Goal: Transaction & Acquisition: Register for event/course

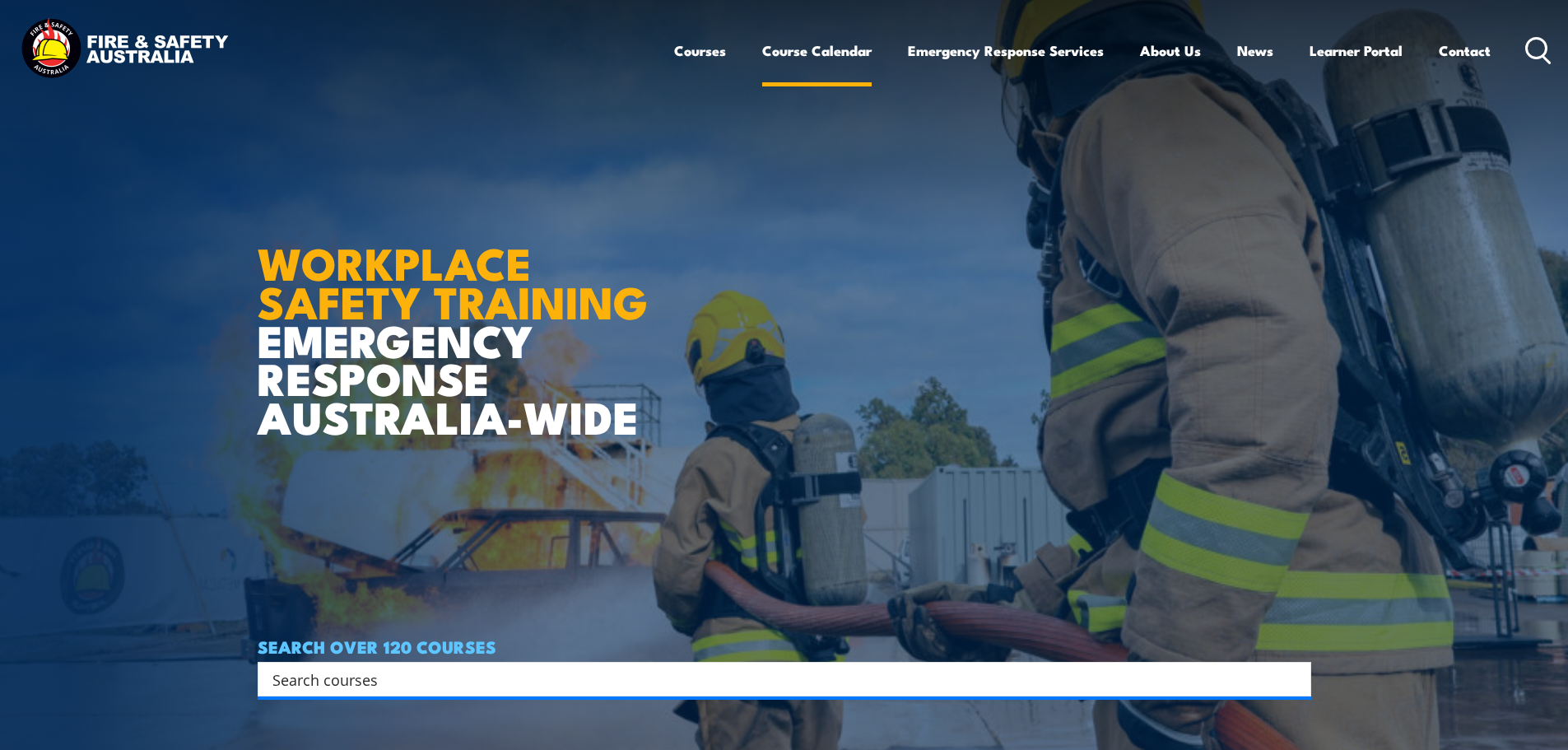
click at [795, 54] on link "Course Calendar" at bounding box center [817, 51] width 110 height 44
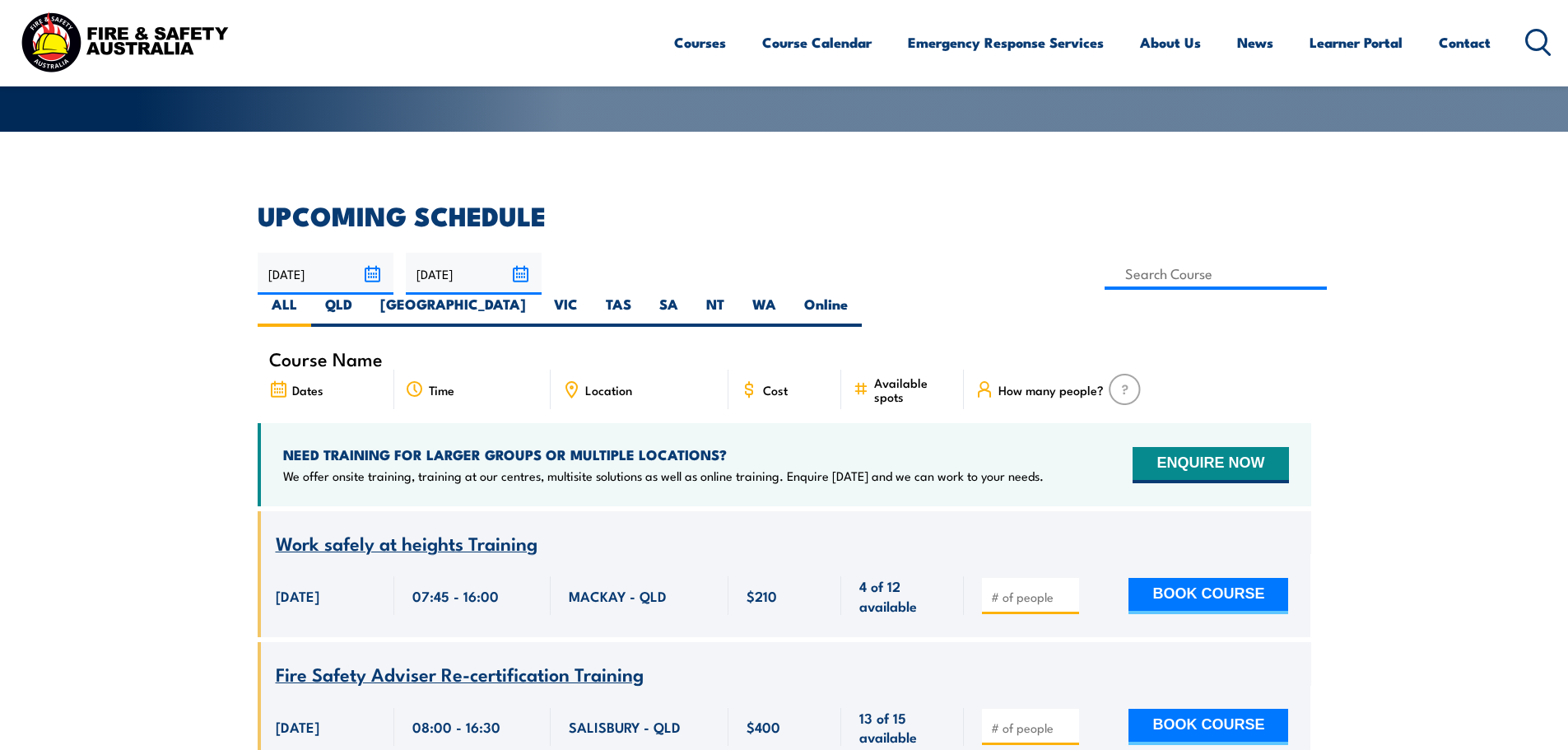
scroll to position [373, 0]
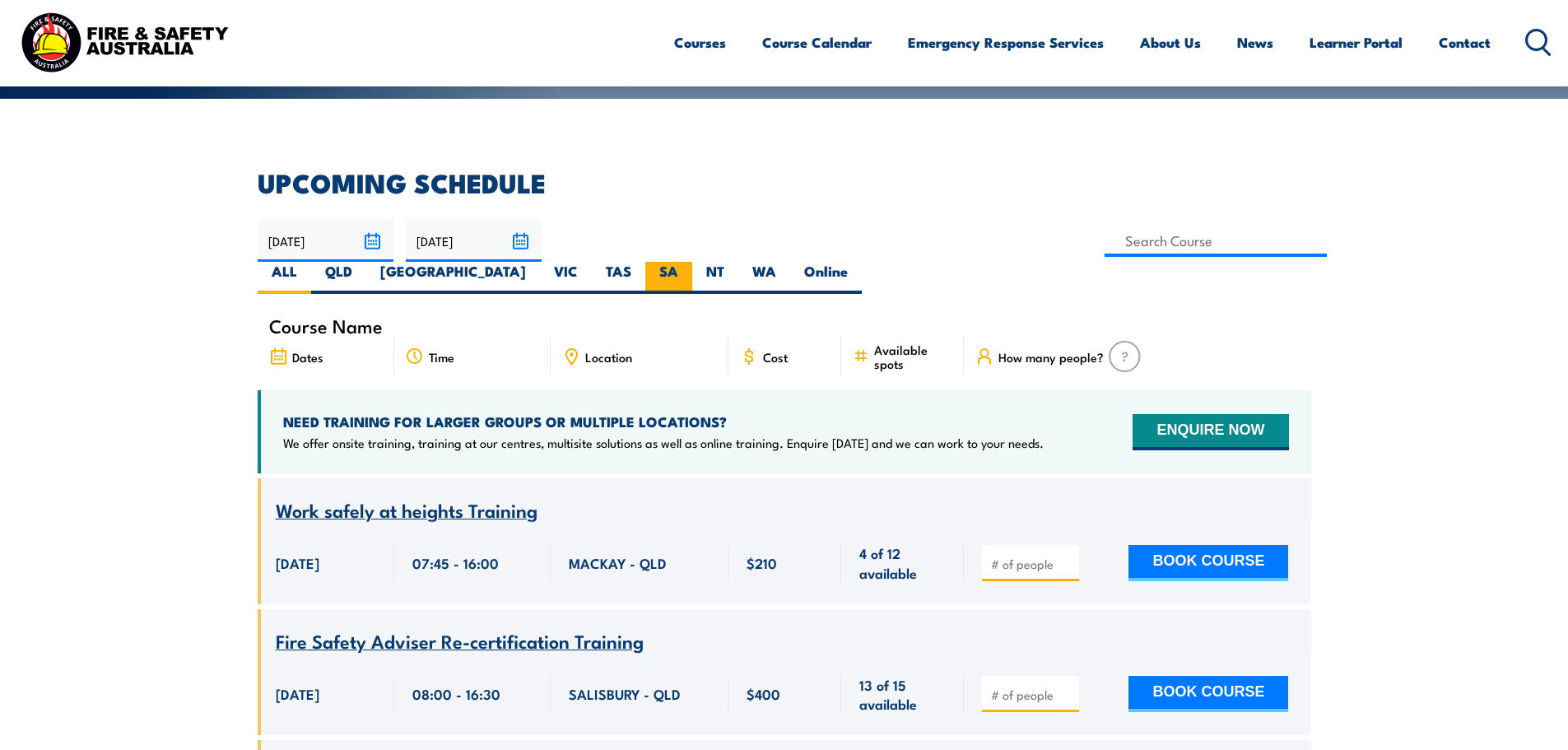
click at [692, 262] on label "SA" at bounding box center [668, 277] width 47 height 32
click at [689, 262] on input "SA" at bounding box center [684, 267] width 11 height 11
radio input "true"
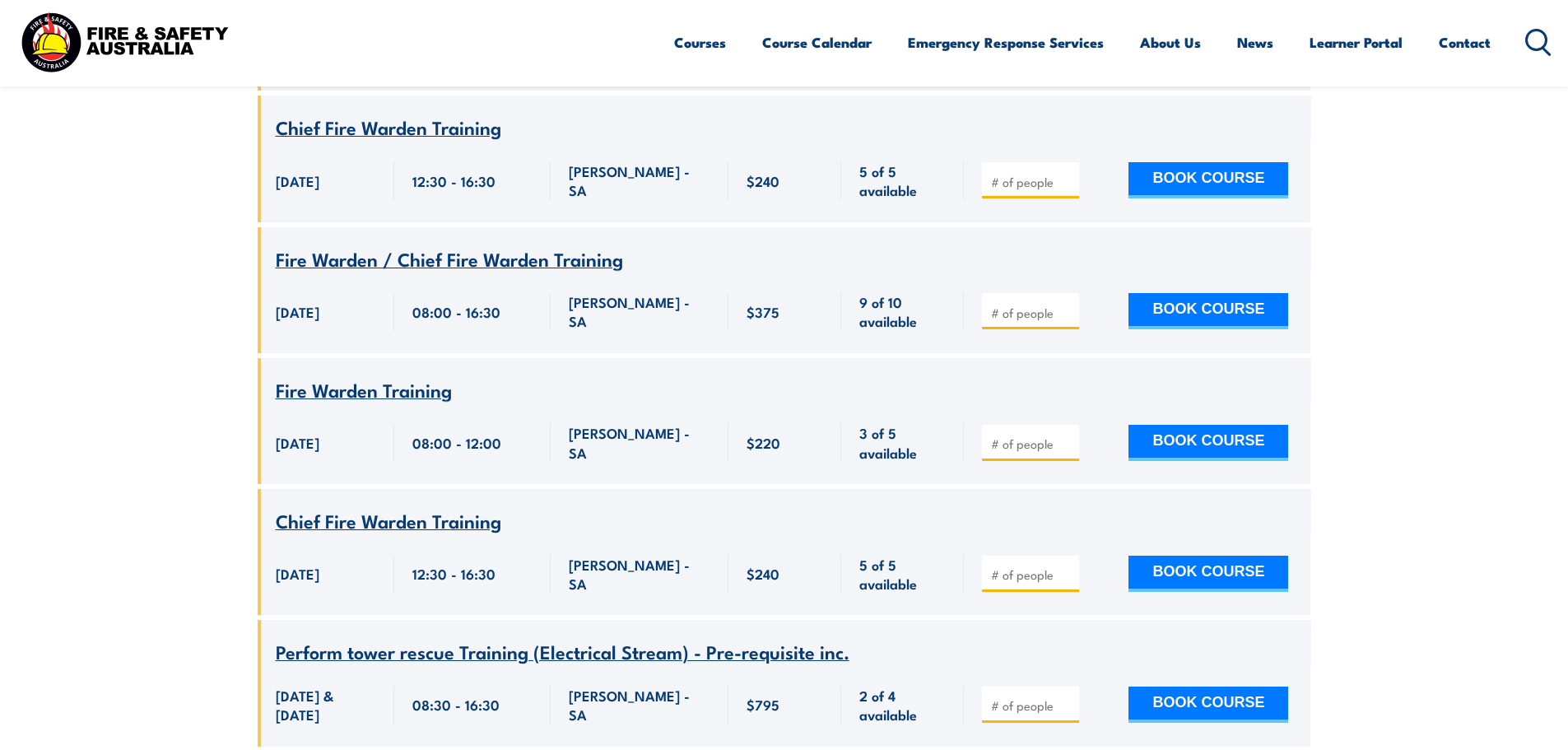
scroll to position [1104, 0]
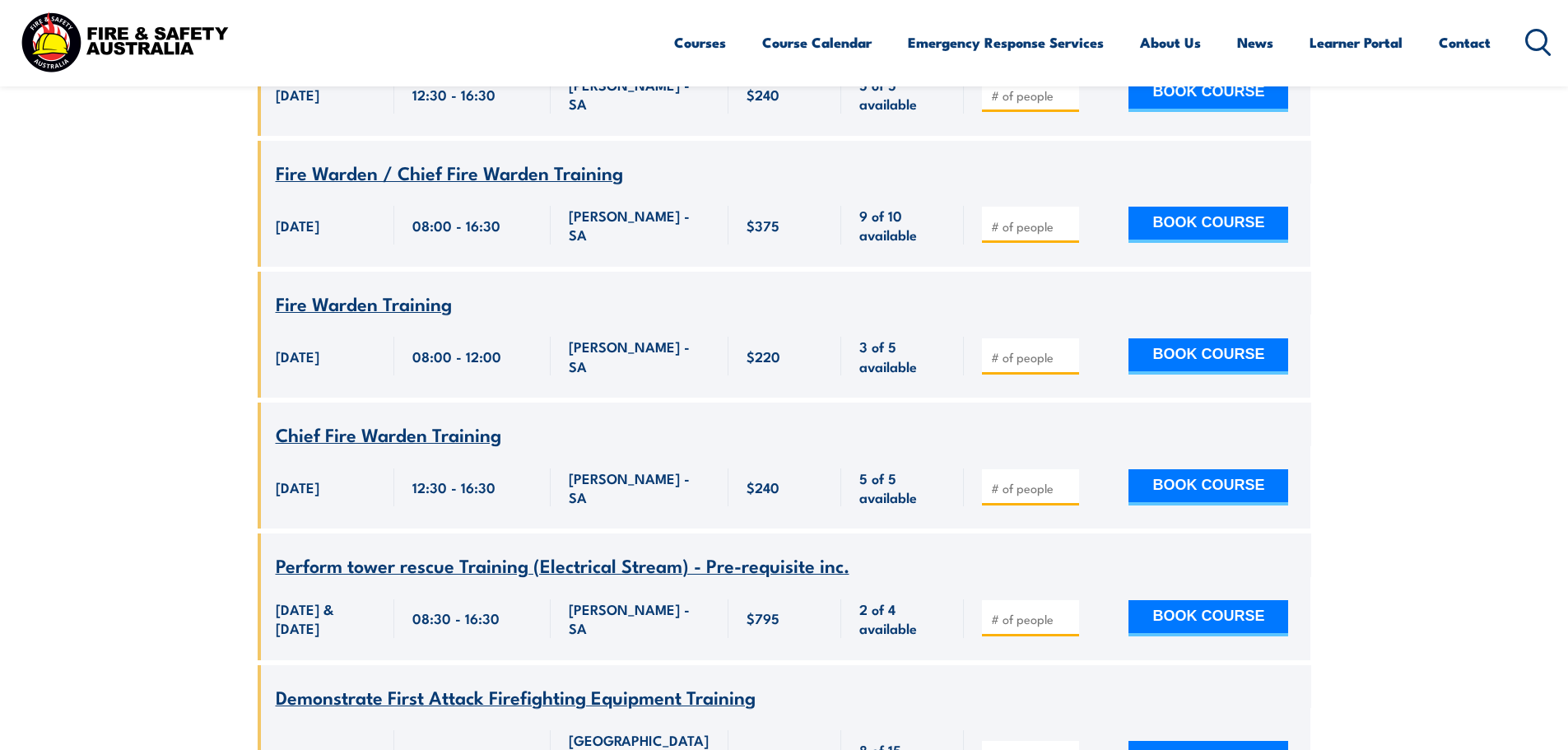
click at [379, 289] on span "Fire Warden Training" at bounding box center [364, 303] width 176 height 28
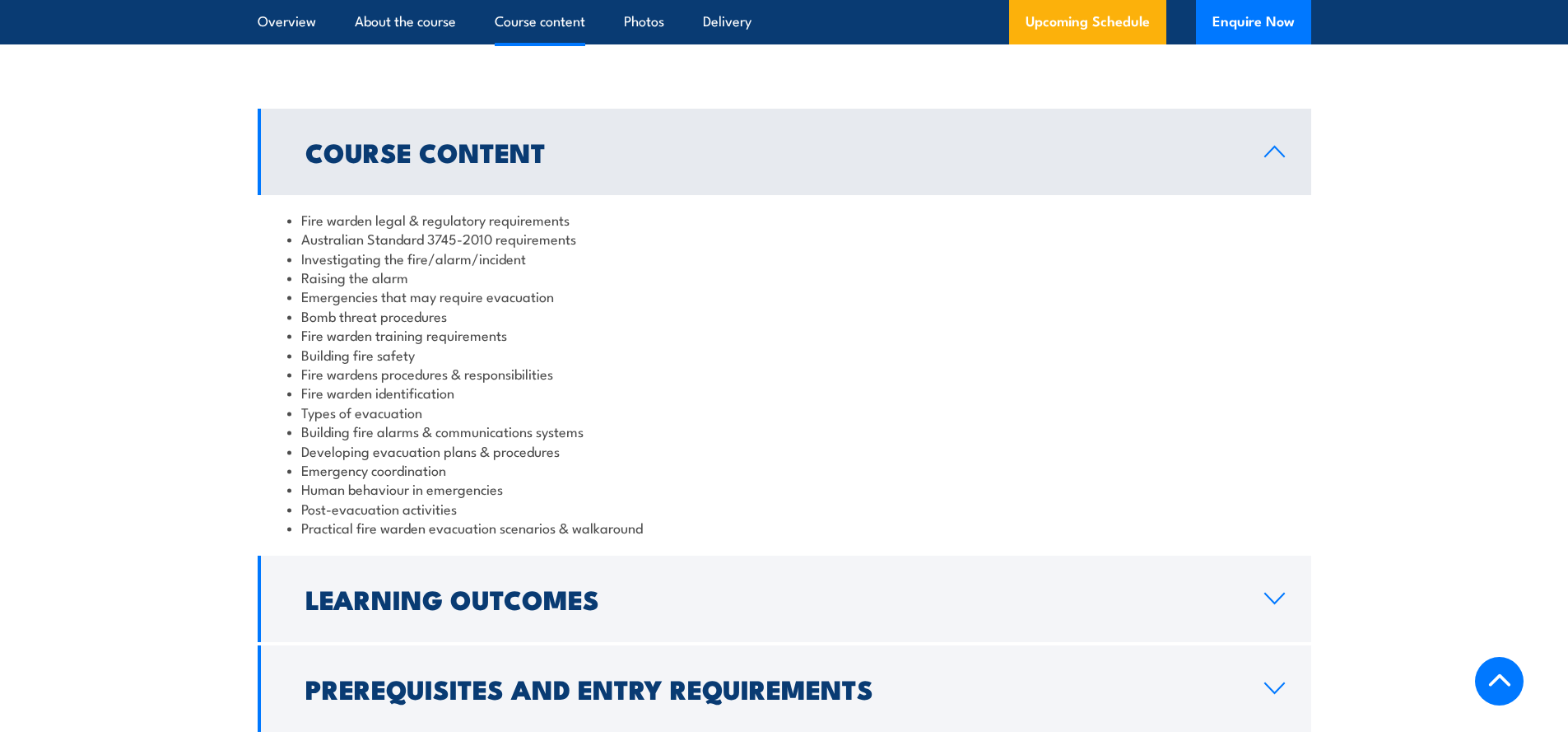
scroll to position [1818, 0]
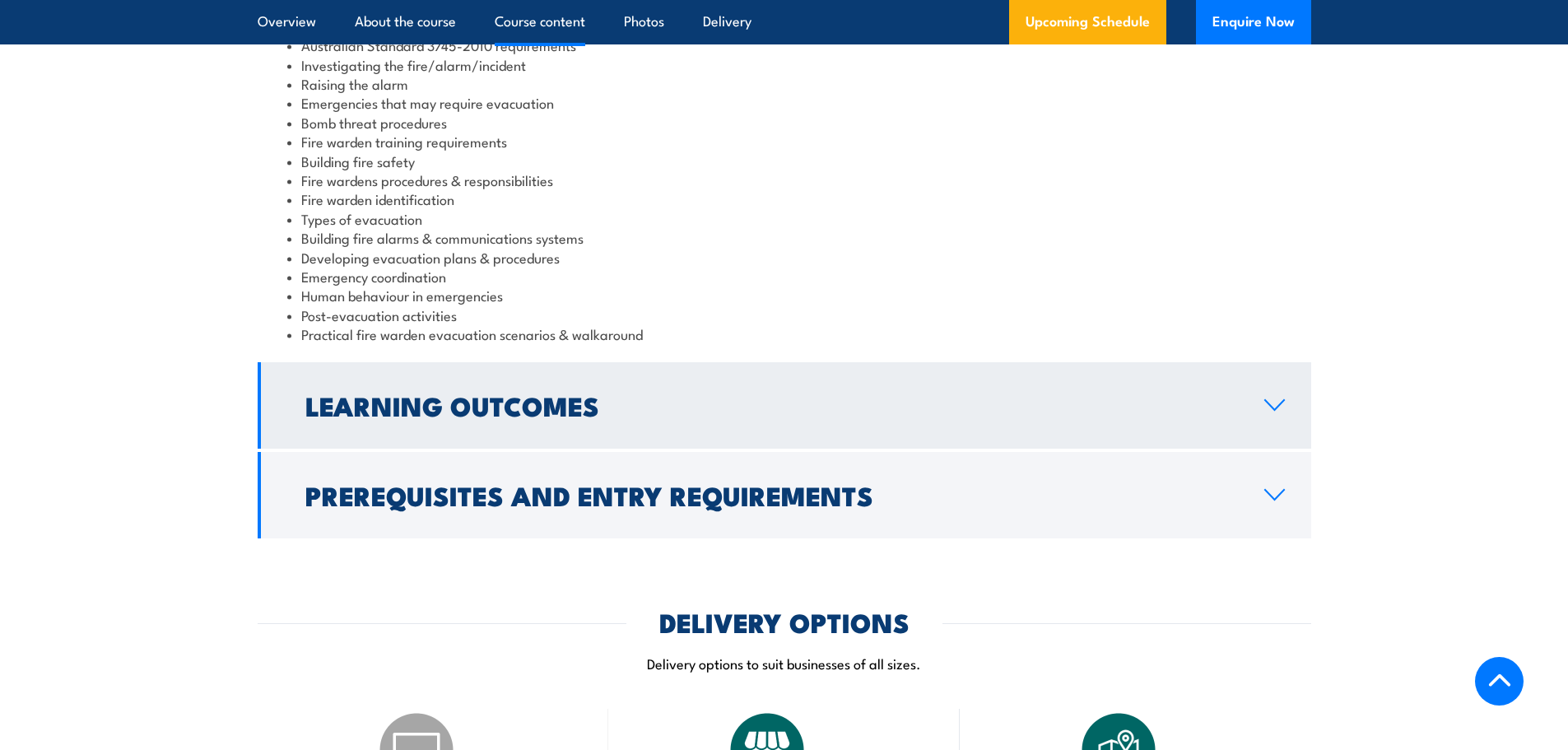
click at [1269, 411] on icon at bounding box center [1275, 405] width 22 height 13
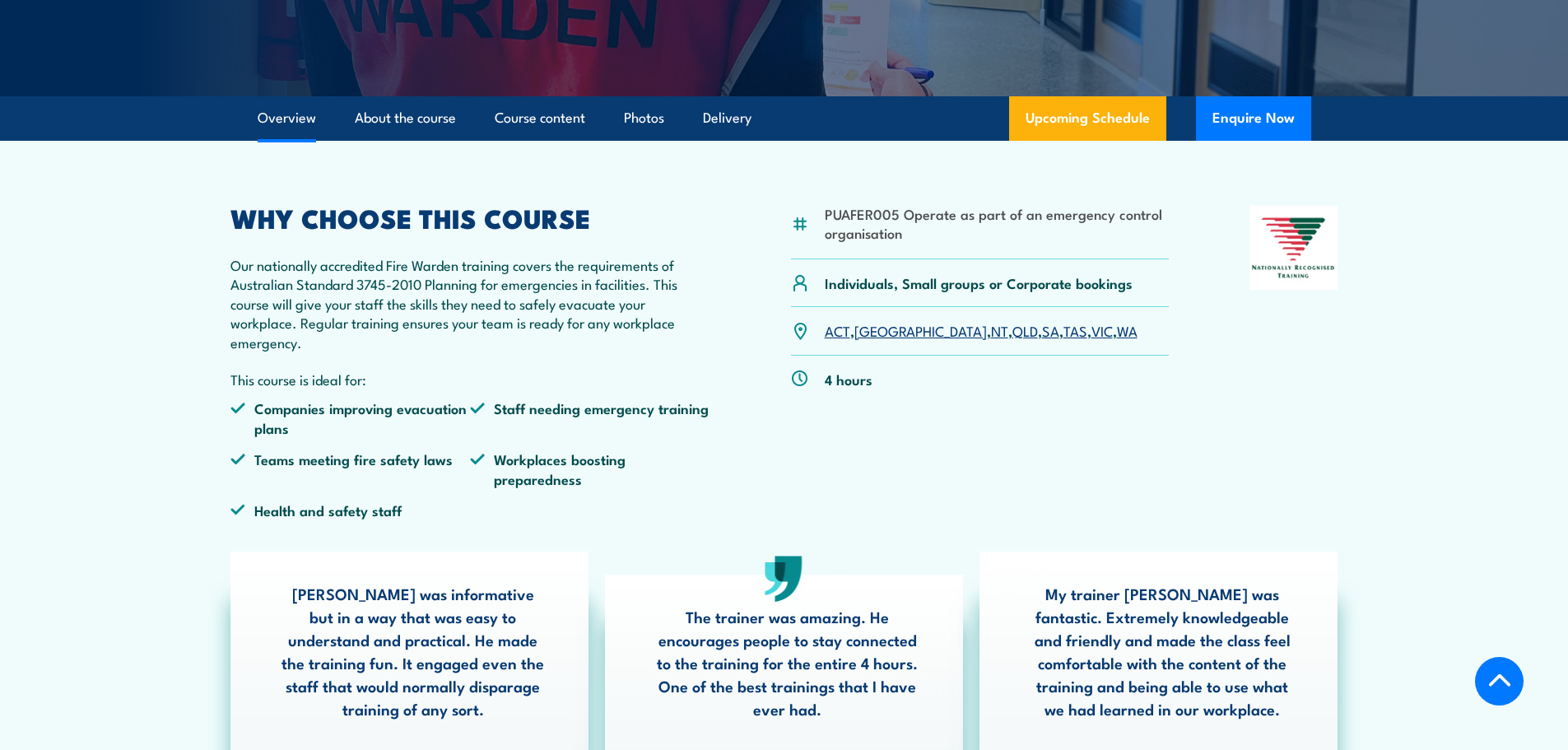
scroll to position [348, 0]
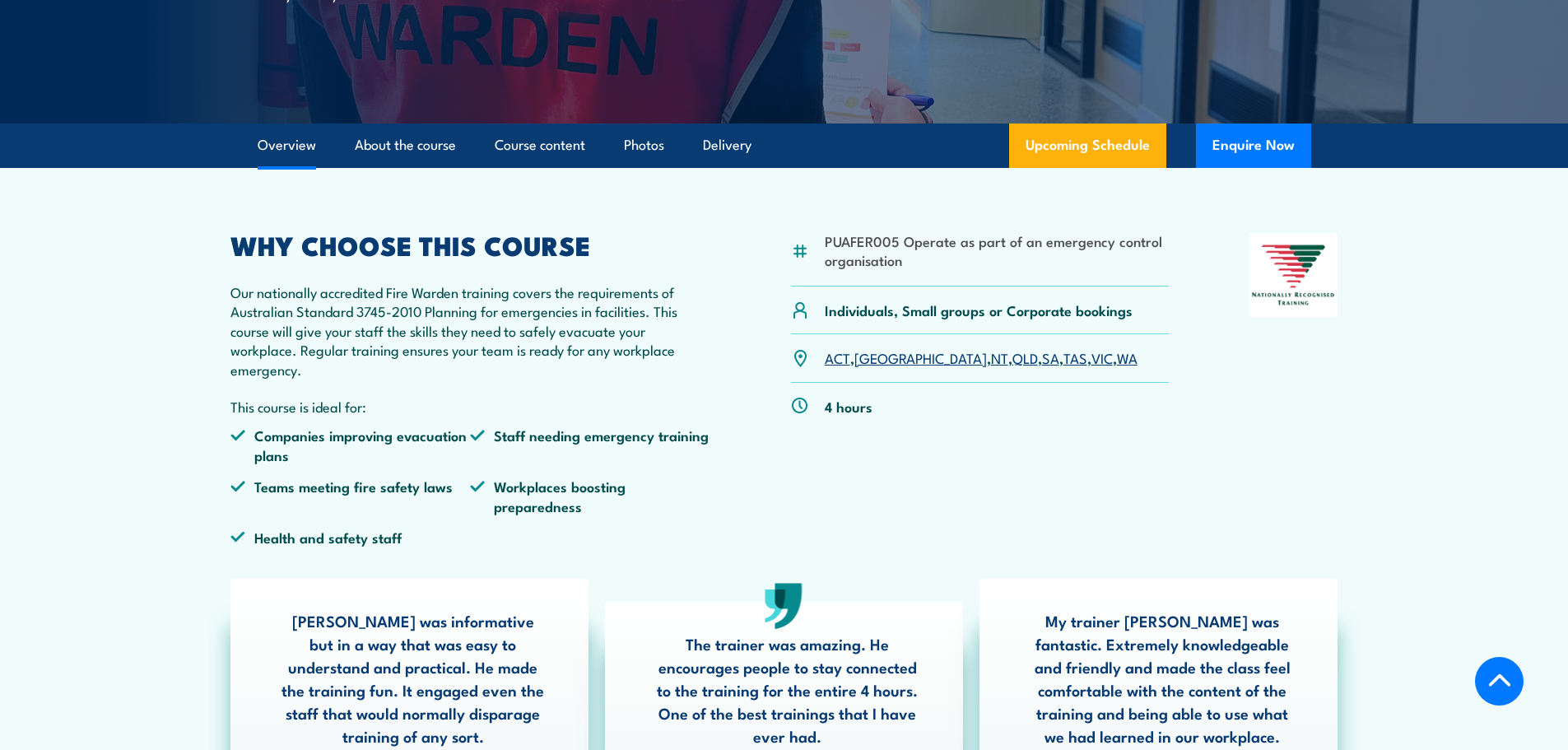
click at [1042, 357] on link "SA" at bounding box center [1051, 358] width 17 height 20
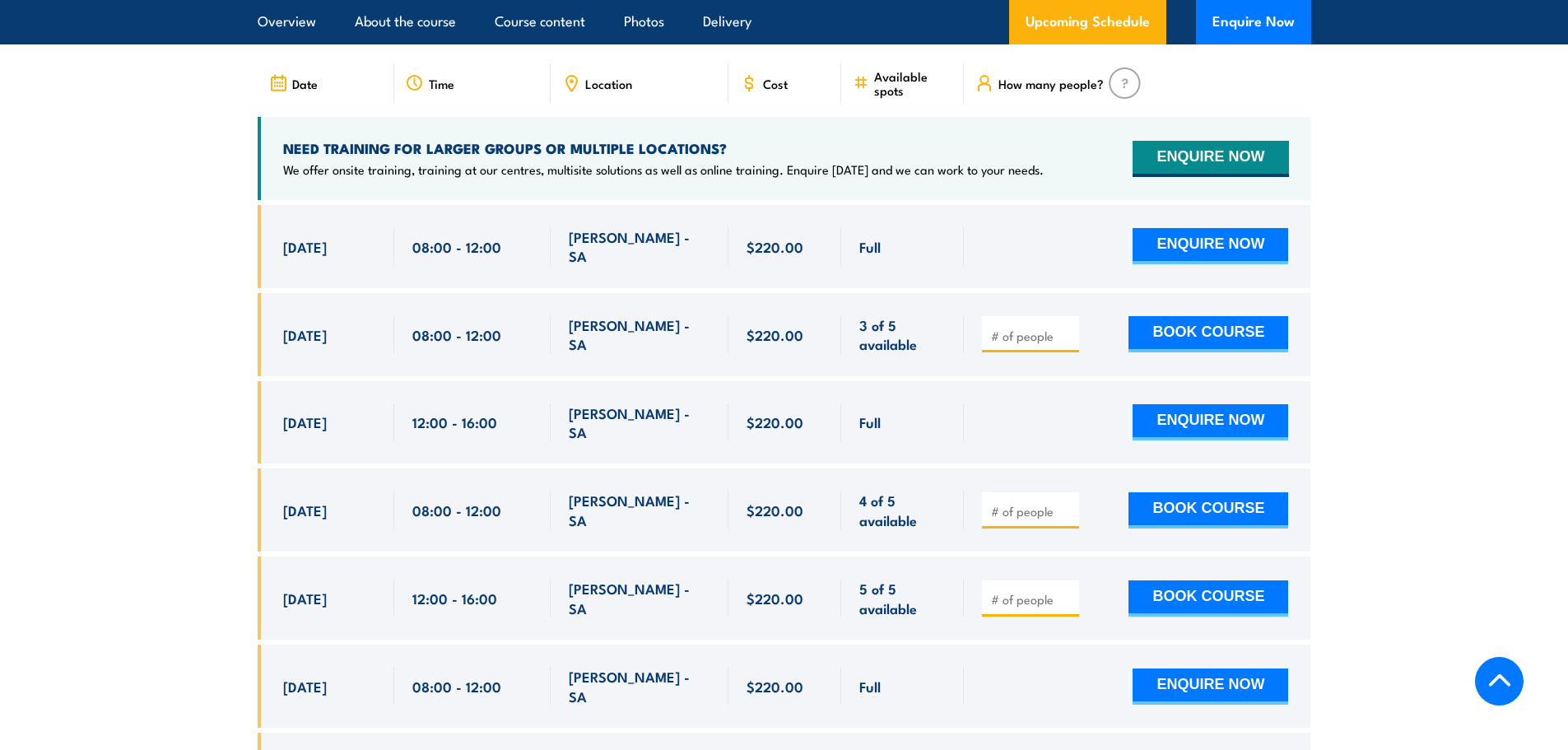
scroll to position [3143, 0]
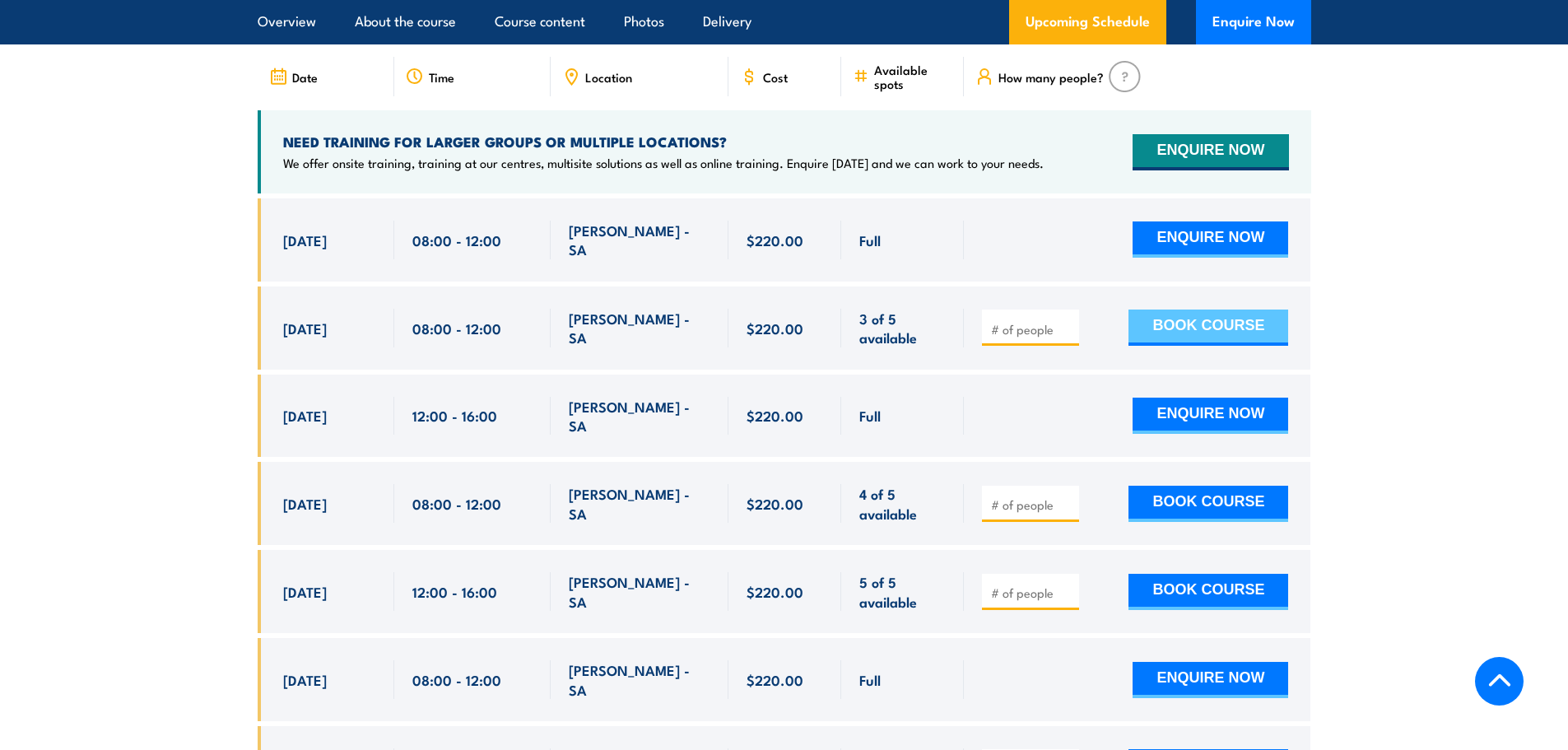
click at [1211, 310] on button "BOOK COURSE" at bounding box center [1208, 328] width 160 height 37
type input "1"
click at [1068, 321] on input "1" at bounding box center [1032, 329] width 82 height 16
click at [1199, 310] on button "BOOK COURSE" at bounding box center [1208, 328] width 160 height 37
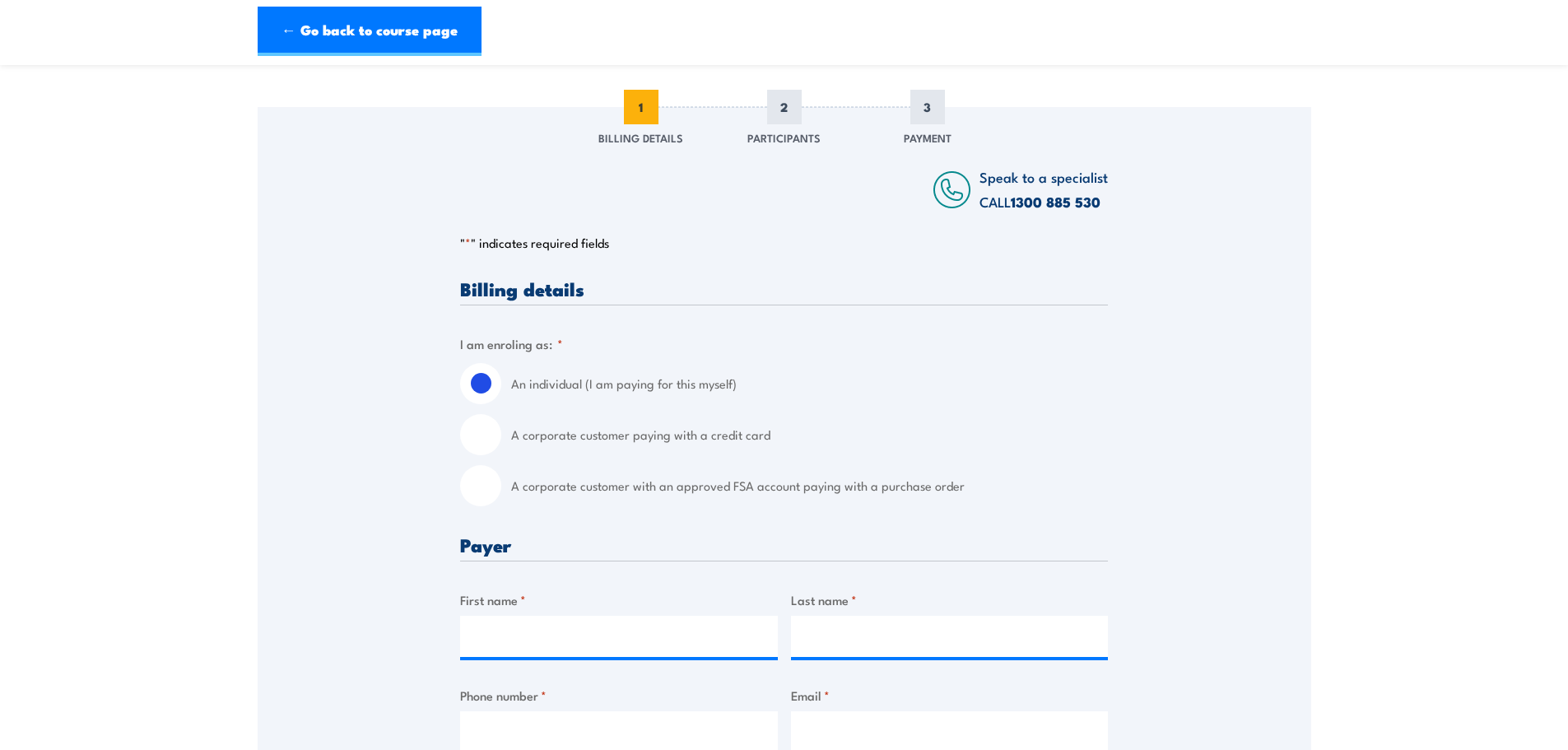
scroll to position [227, 0]
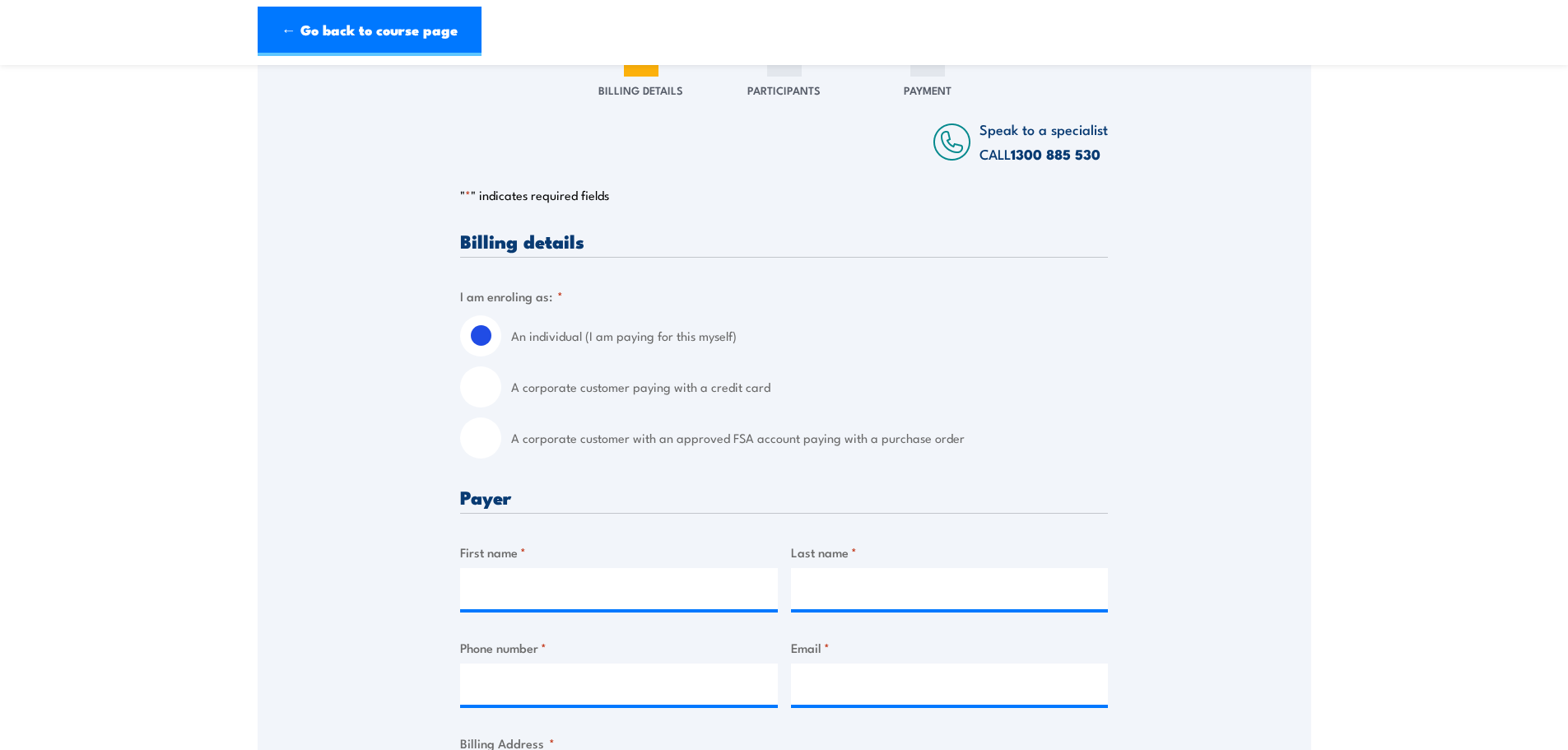
click at [484, 395] on input "A corporate customer paying with a credit card" at bounding box center [480, 387] width 41 height 41
radio input "true"
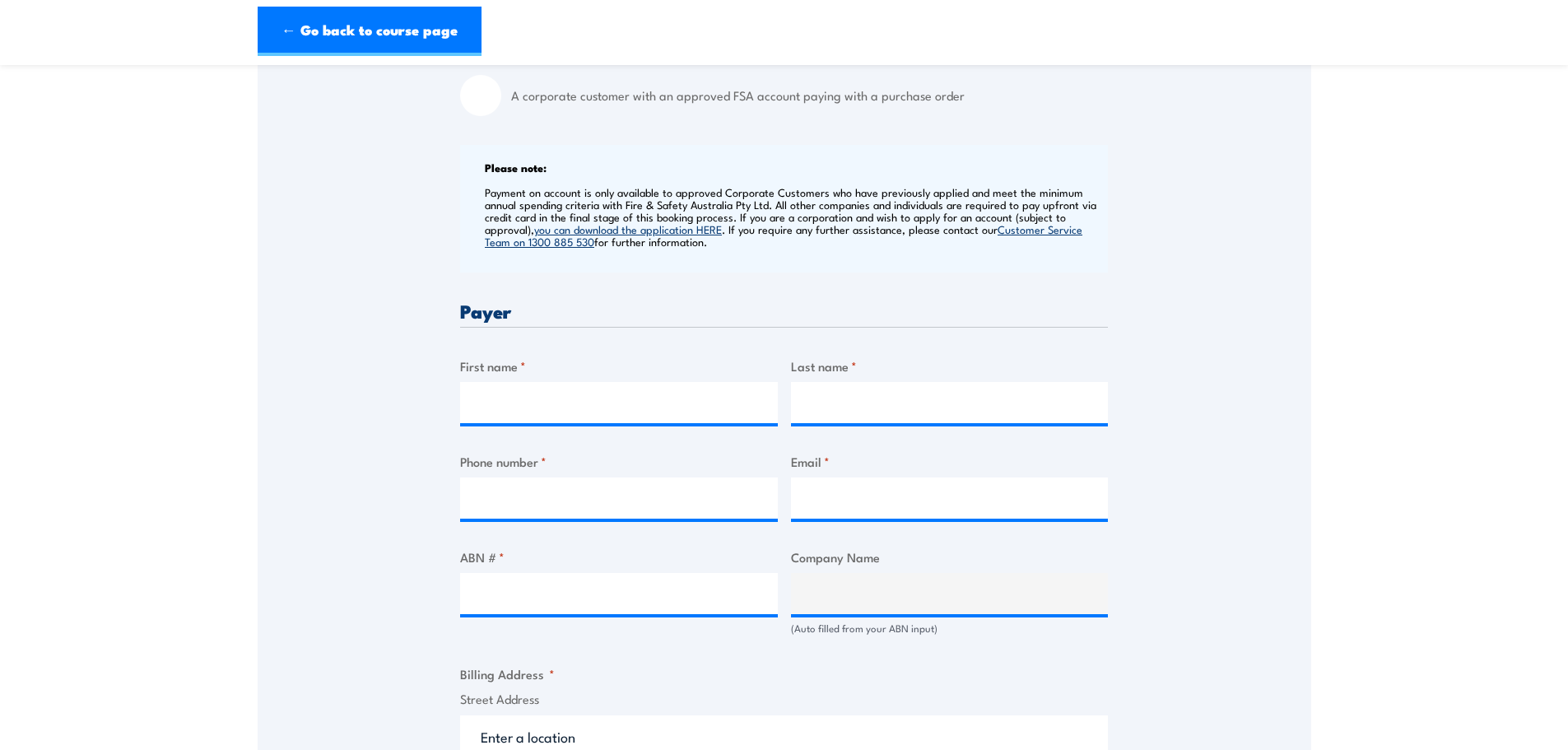
scroll to position [599, 0]
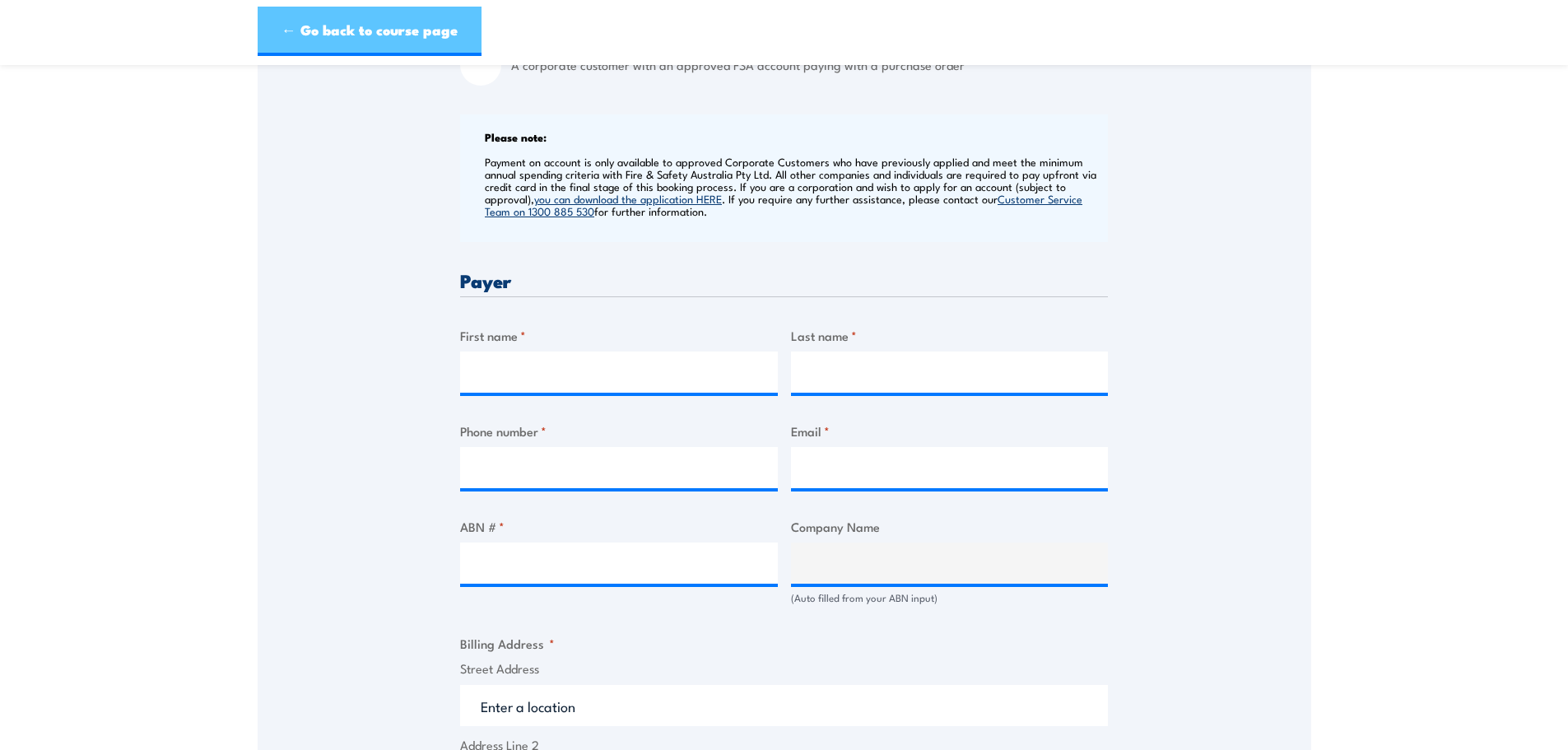
click at [378, 22] on link "← Go back to course page" at bounding box center [369, 31] width 224 height 49
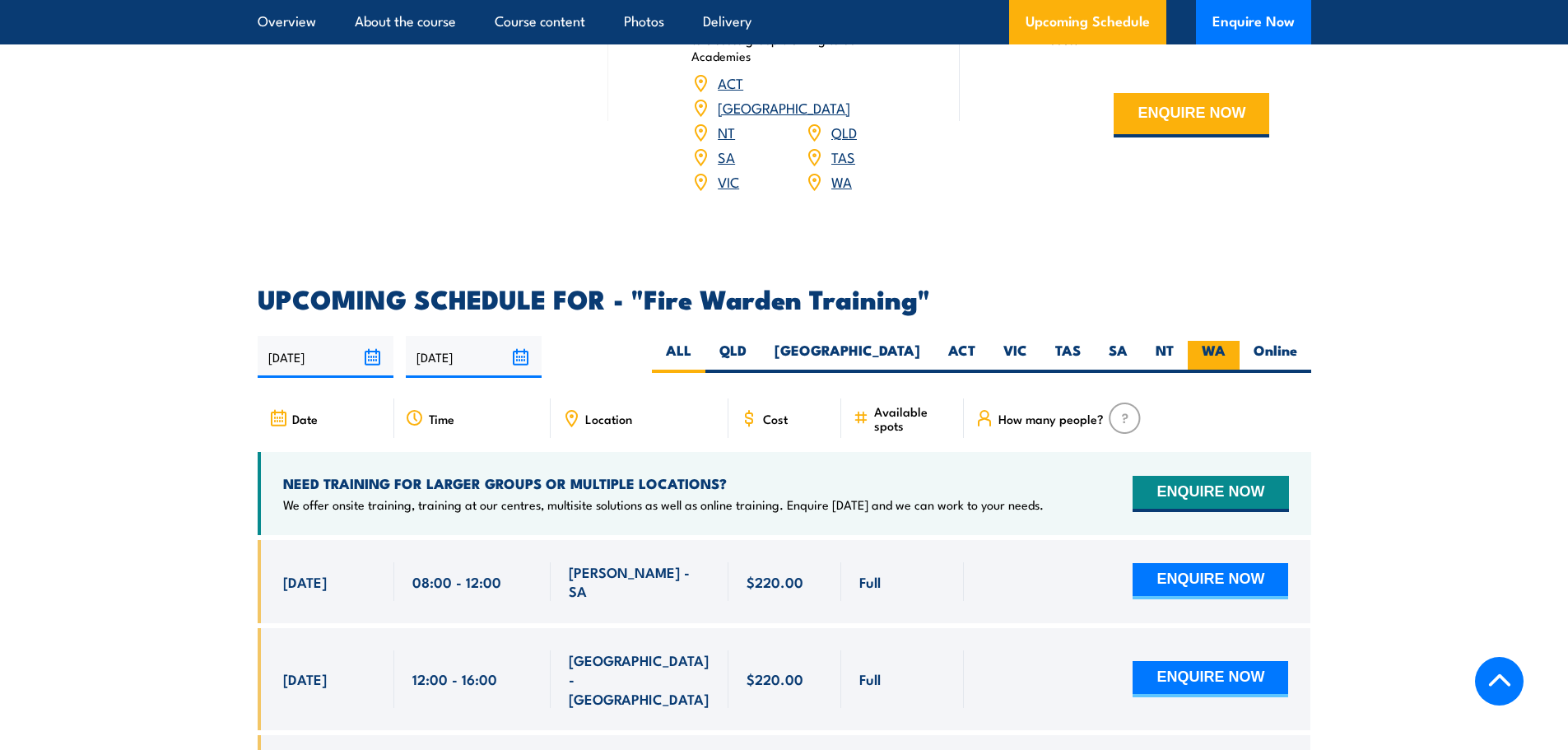
scroll to position [2788, 0]
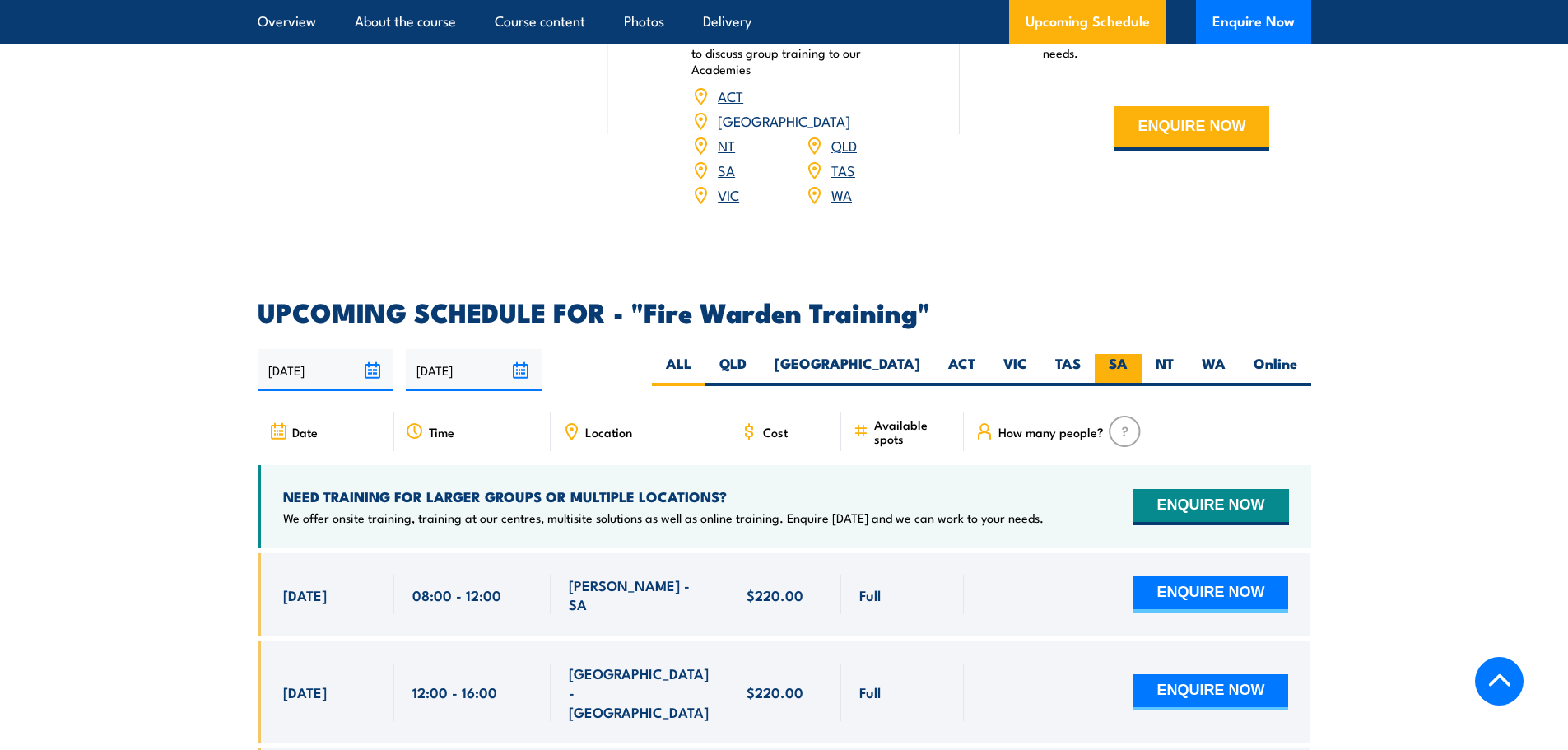
click at [1117, 354] on label "SA" at bounding box center [1117, 370] width 47 height 32
click at [1127, 354] on input "SA" at bounding box center [1133, 359] width 11 height 11
radio input "true"
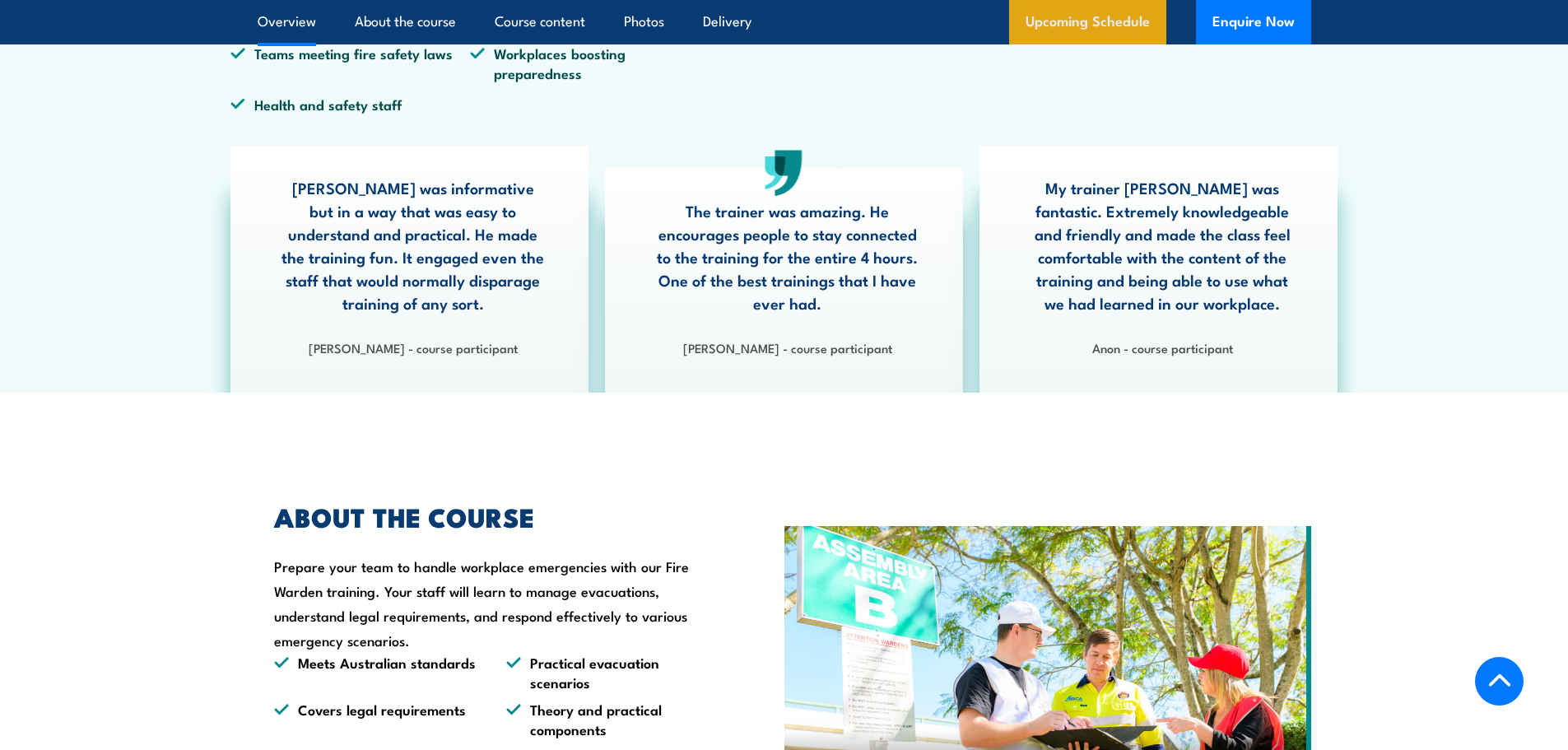
scroll to position [766, 0]
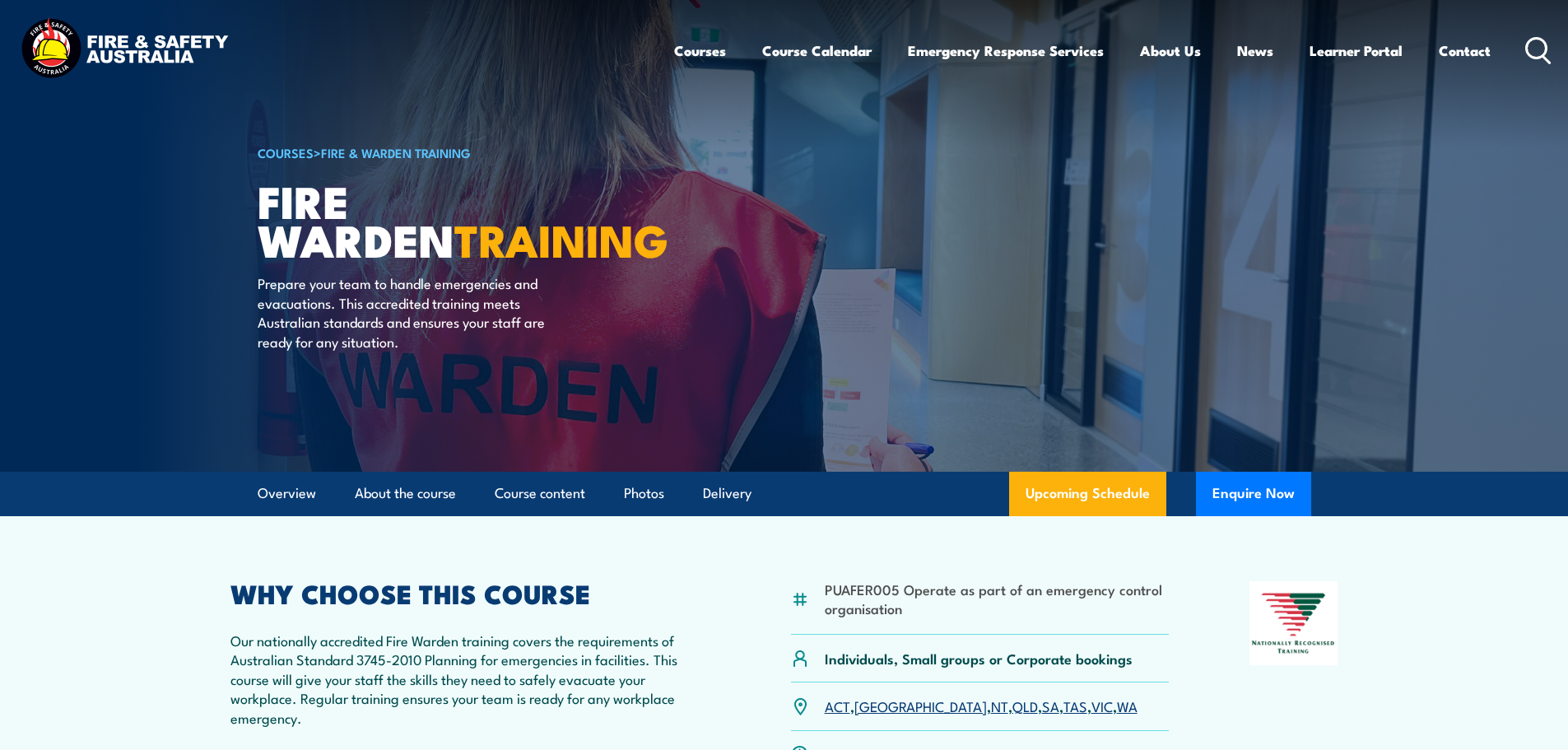
click at [299, 151] on link "COURSES" at bounding box center [285, 153] width 56 height 18
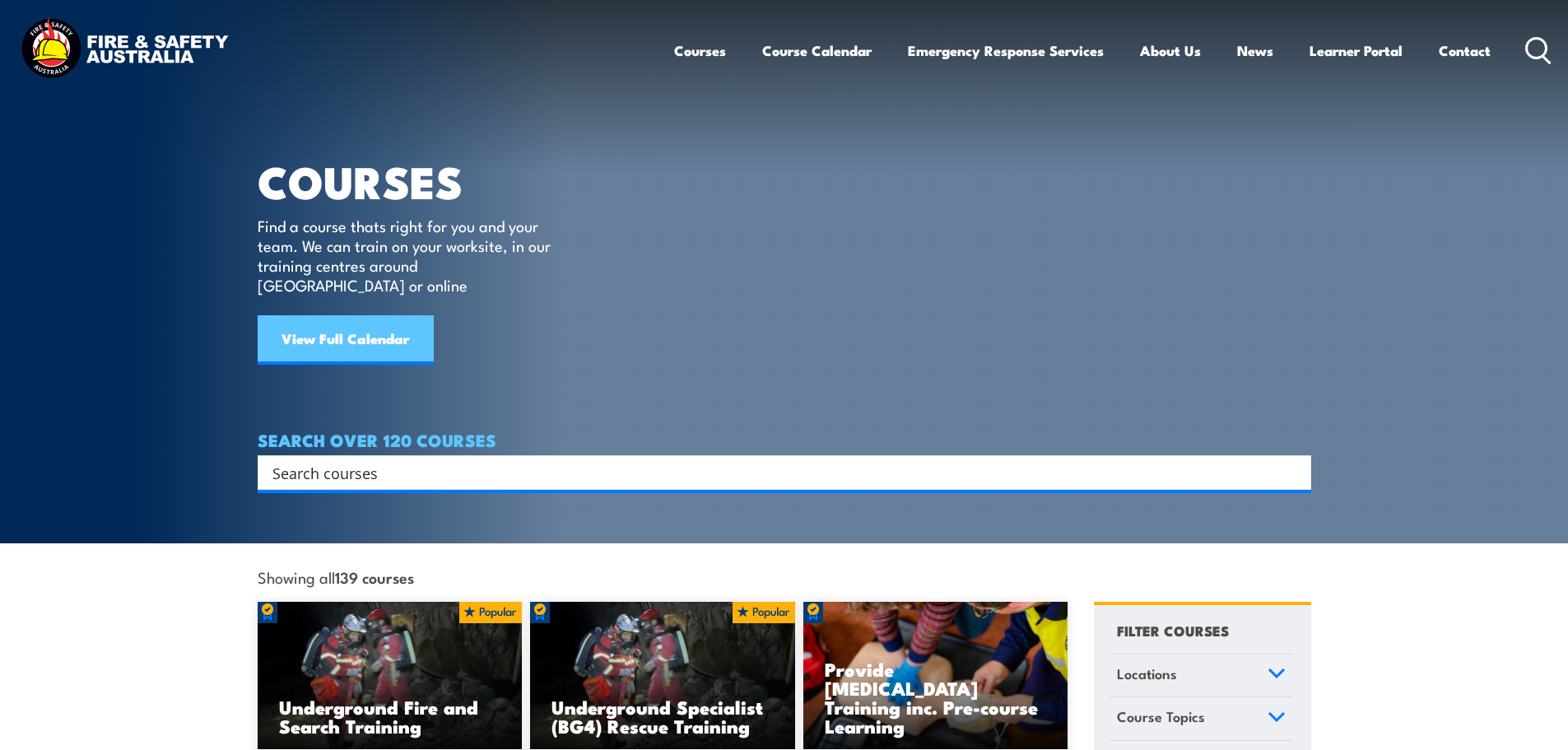
click at [358, 328] on link "View Full Calendar" at bounding box center [346, 340] width 176 height 49
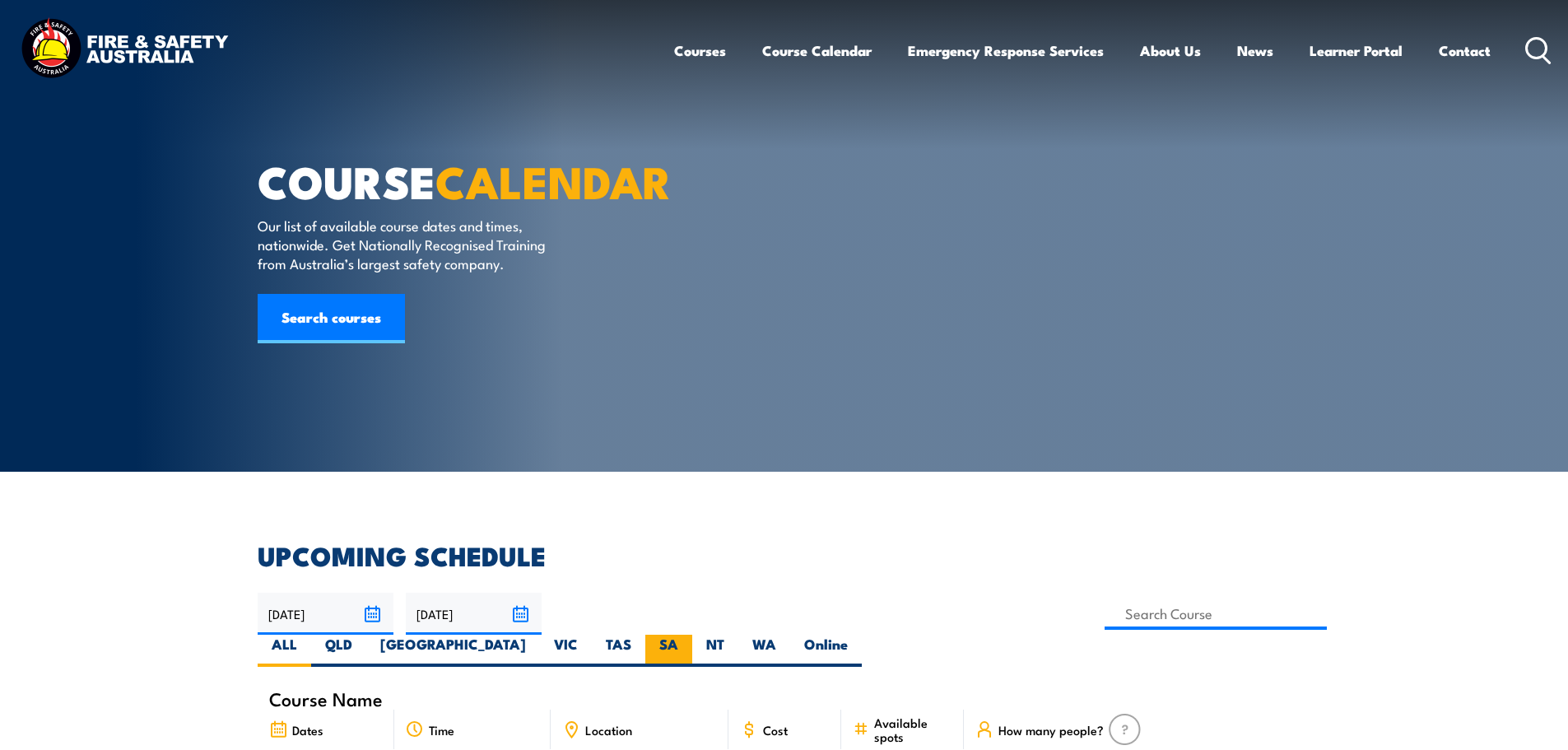
click at [692, 635] on label "SA" at bounding box center [668, 650] width 47 height 32
click at [689, 635] on input "SA" at bounding box center [684, 640] width 11 height 11
radio input "true"
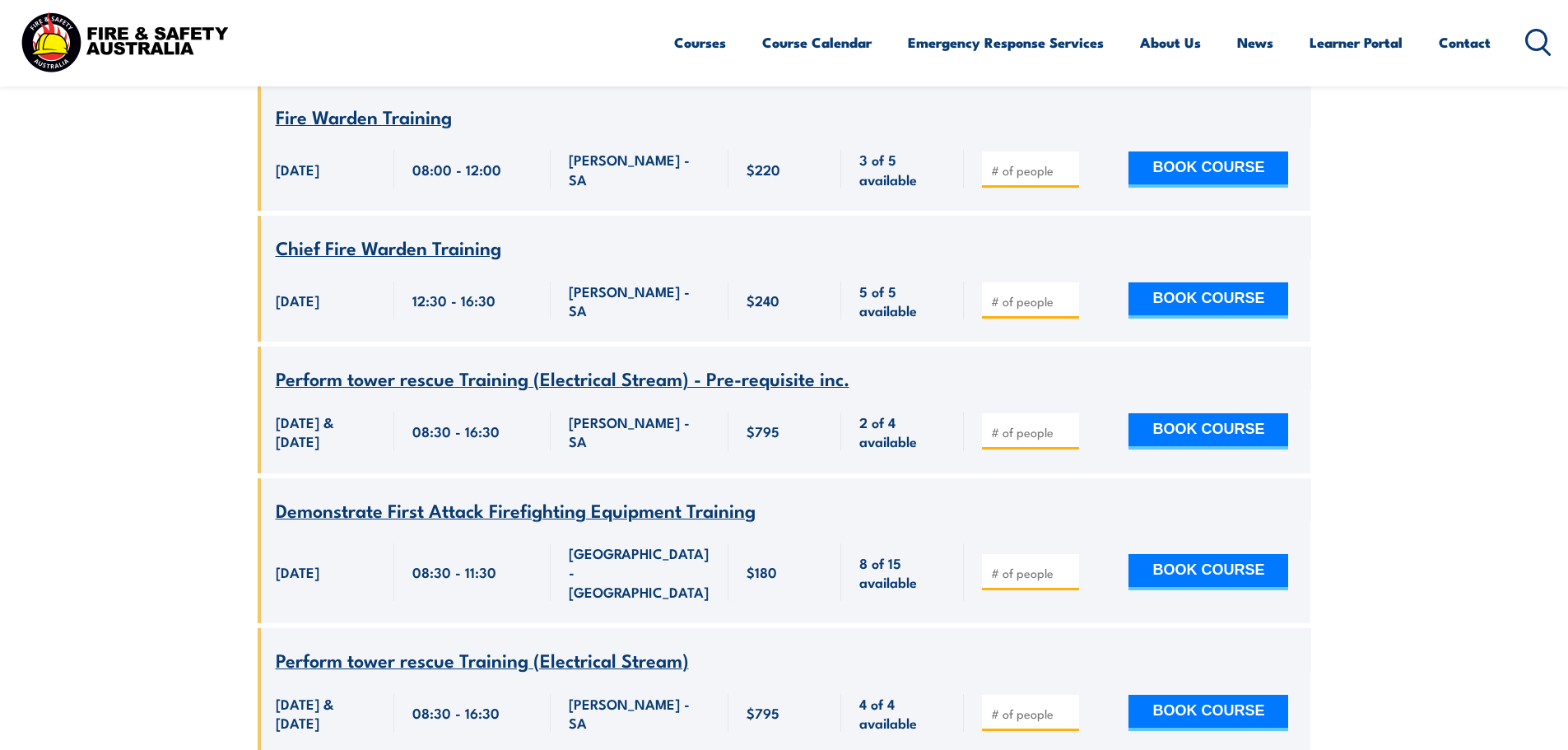
scroll to position [270, 0]
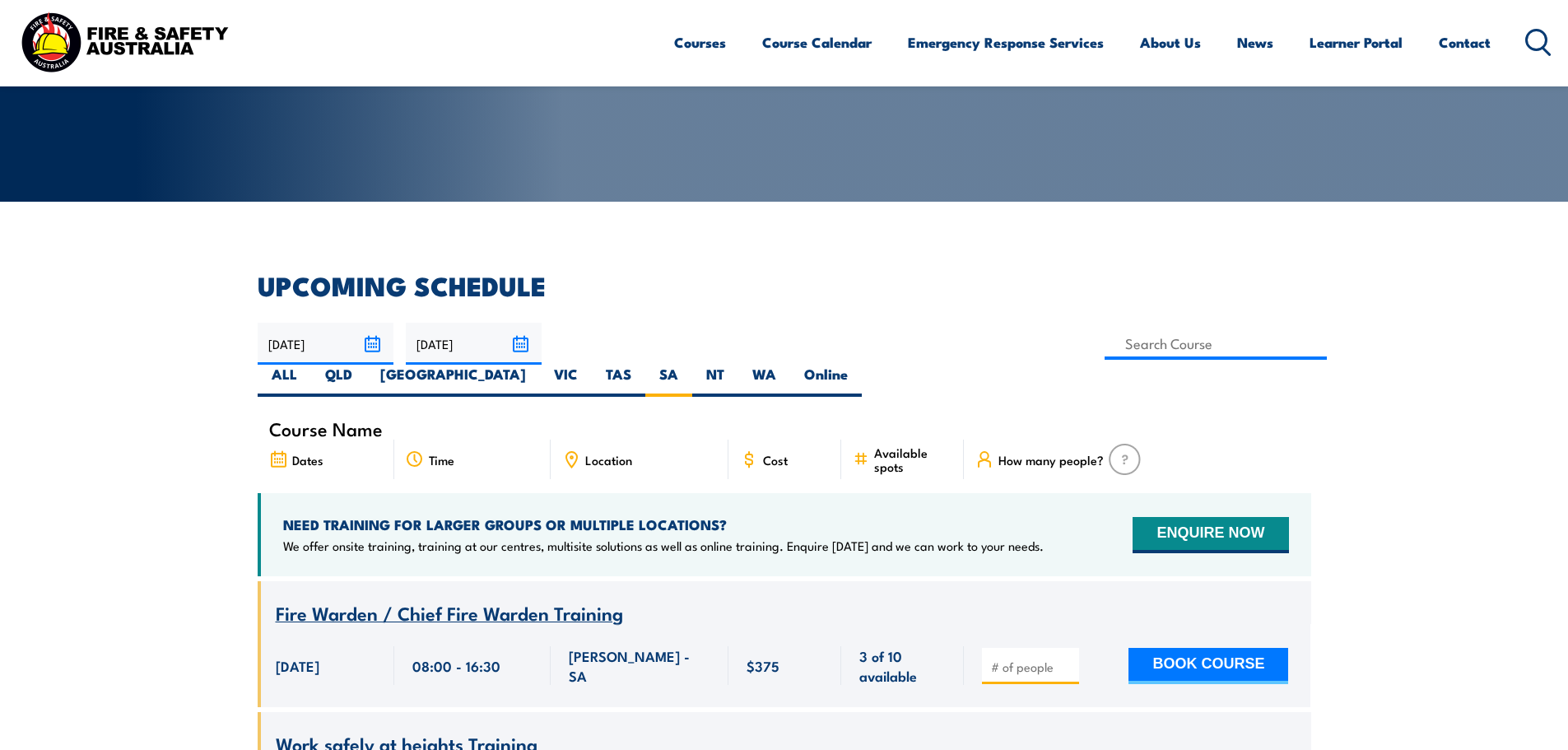
click at [371, 348] on input "[DATE]" at bounding box center [325, 344] width 136 height 42
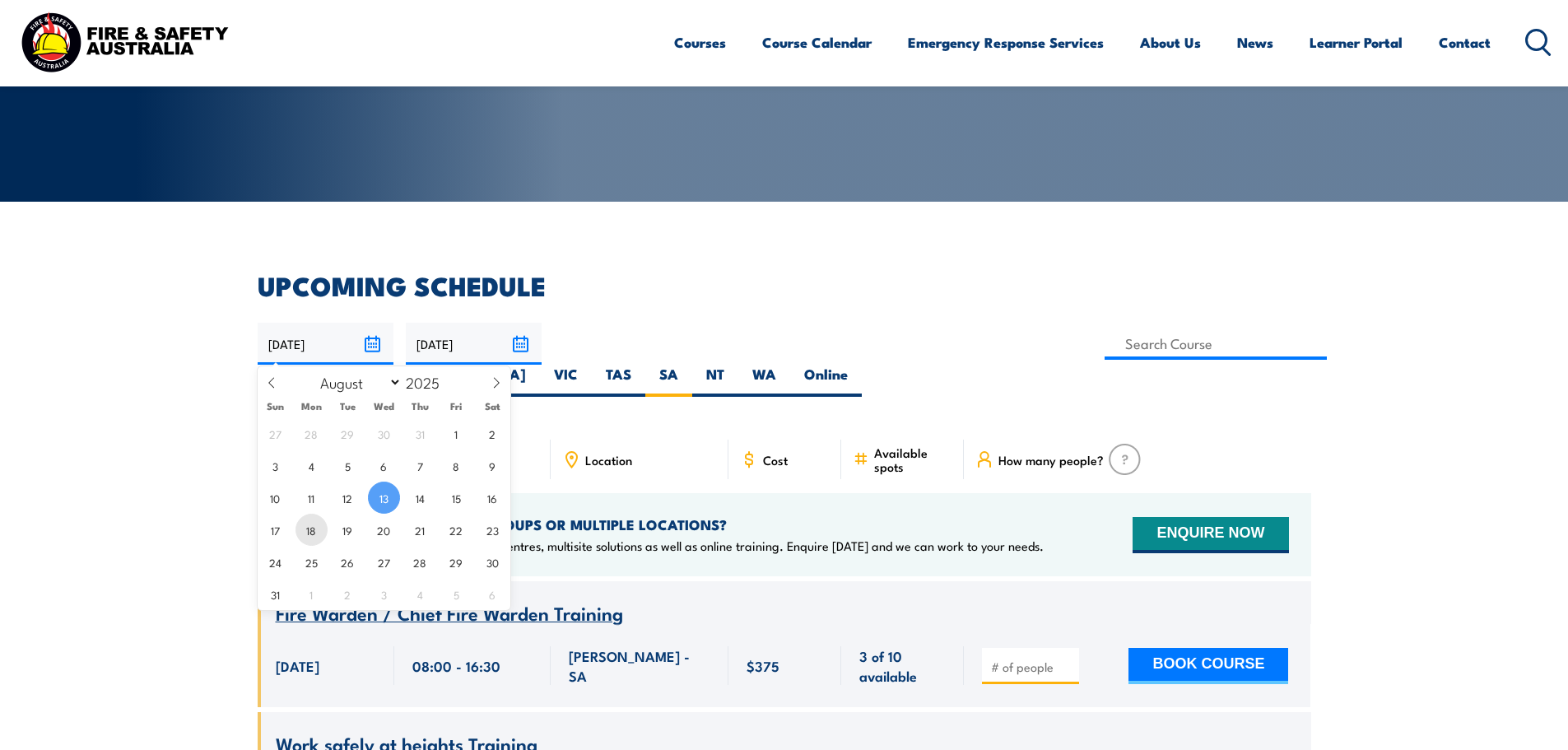
click at [304, 538] on span "18" at bounding box center [311, 530] width 32 height 32
type input "[DATE]"
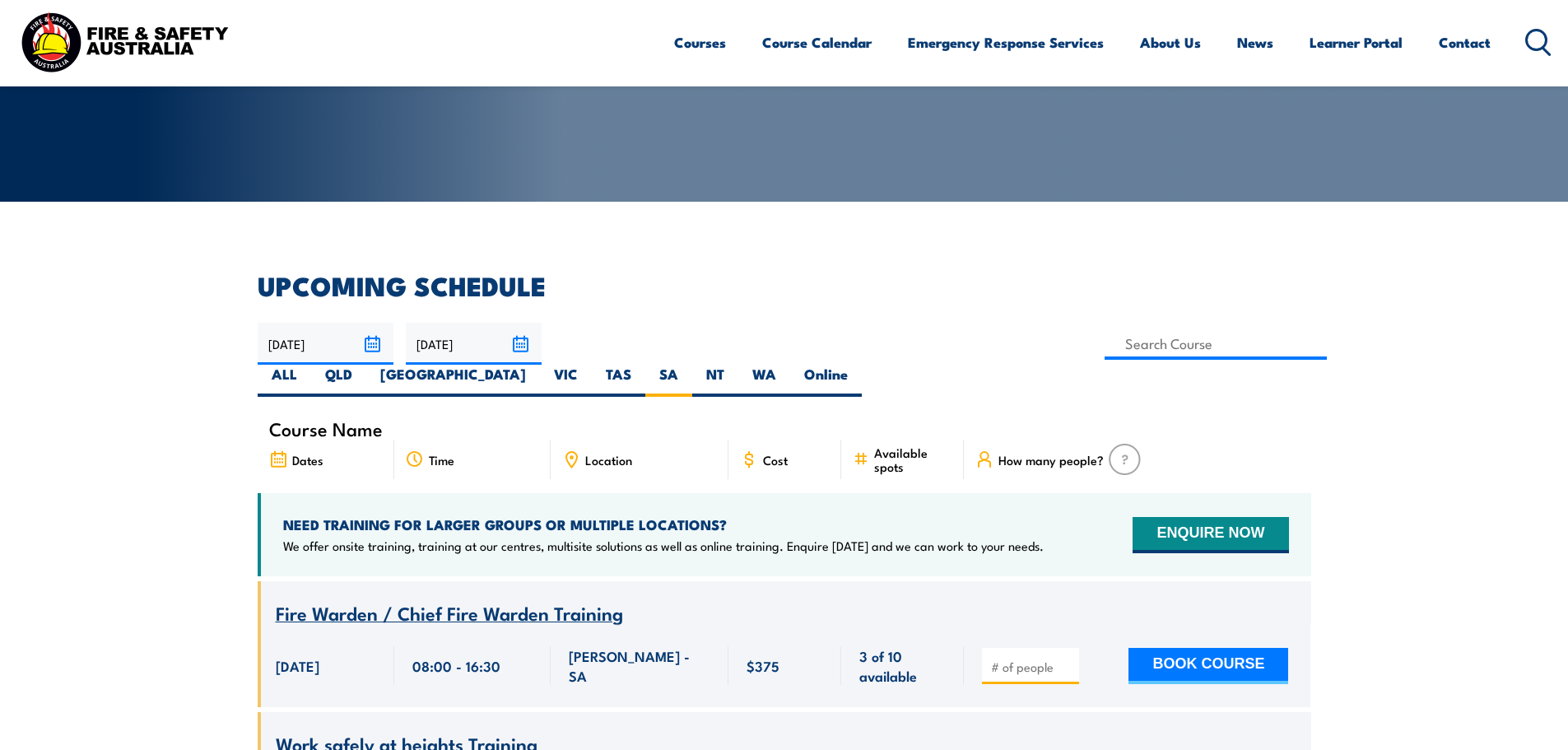
click at [524, 342] on input "[DATE]" at bounding box center [474, 344] width 136 height 42
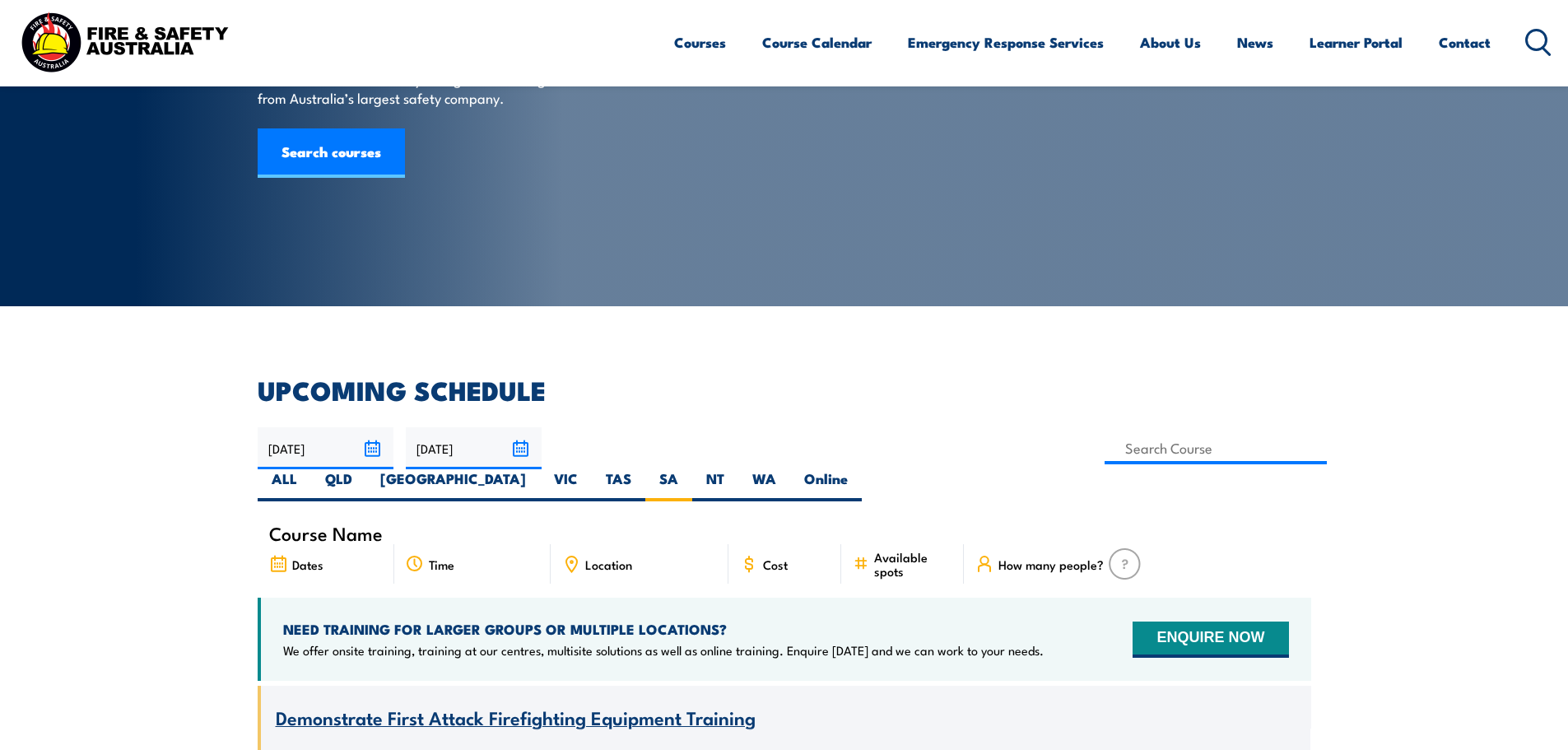
scroll to position [395, 0]
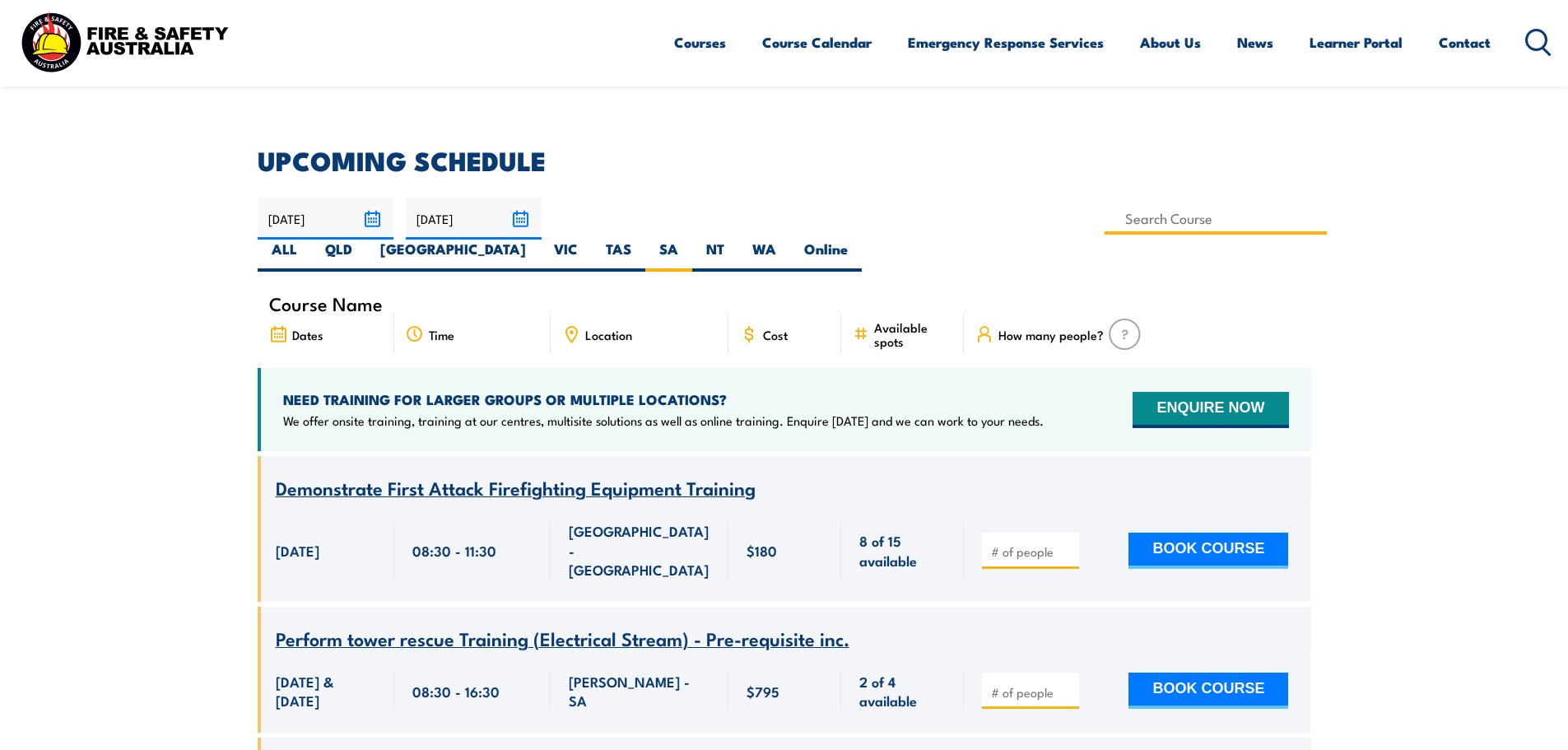
drag, startPoint x: 626, startPoint y: 219, endPoint x: 641, endPoint y: 220, distance: 15.0
click at [1104, 219] on input at bounding box center [1216, 218] width 223 height 32
click at [1104, 220] on input at bounding box center [1216, 218] width 223 height 32
type input "Fire Warden Training"
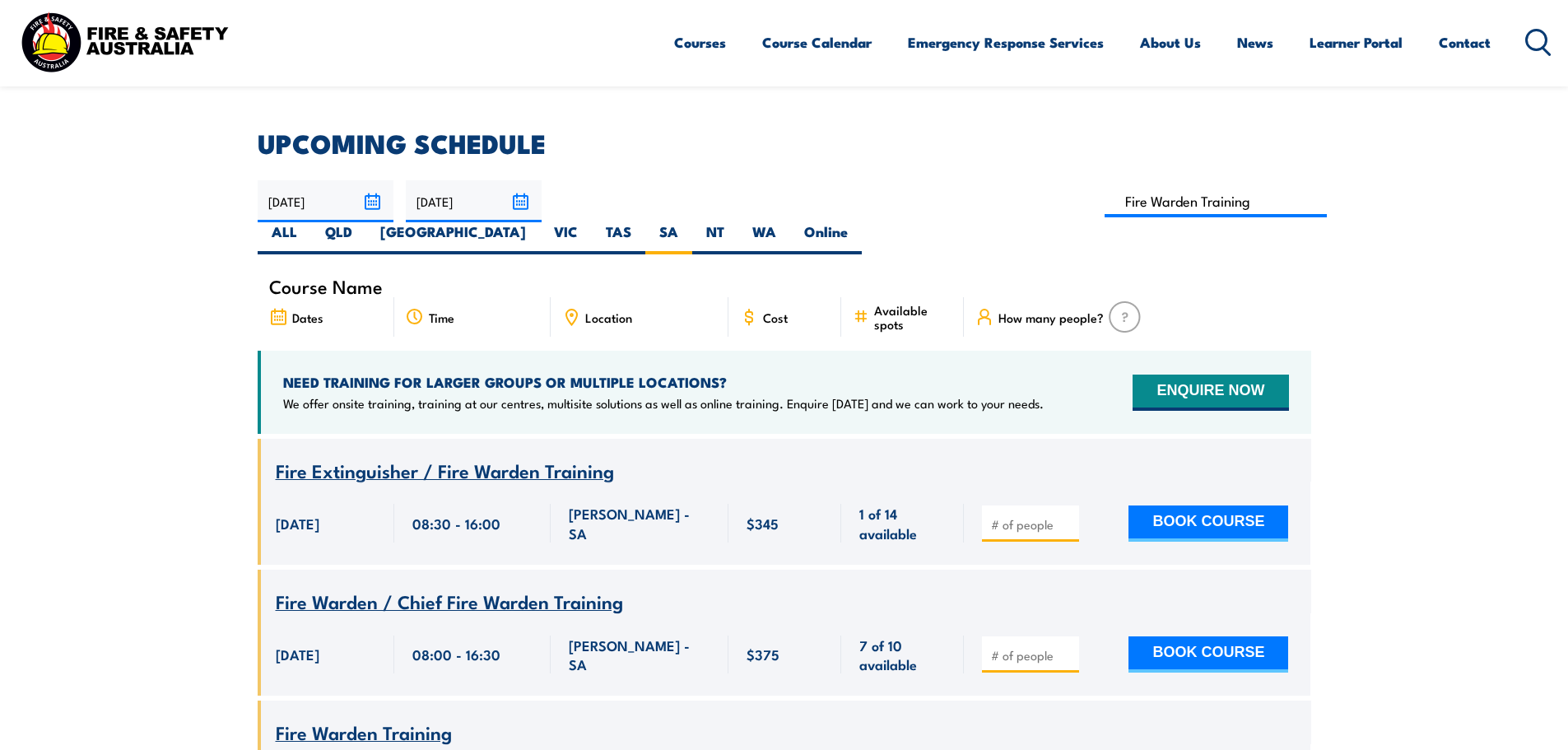
scroll to position [466, 0]
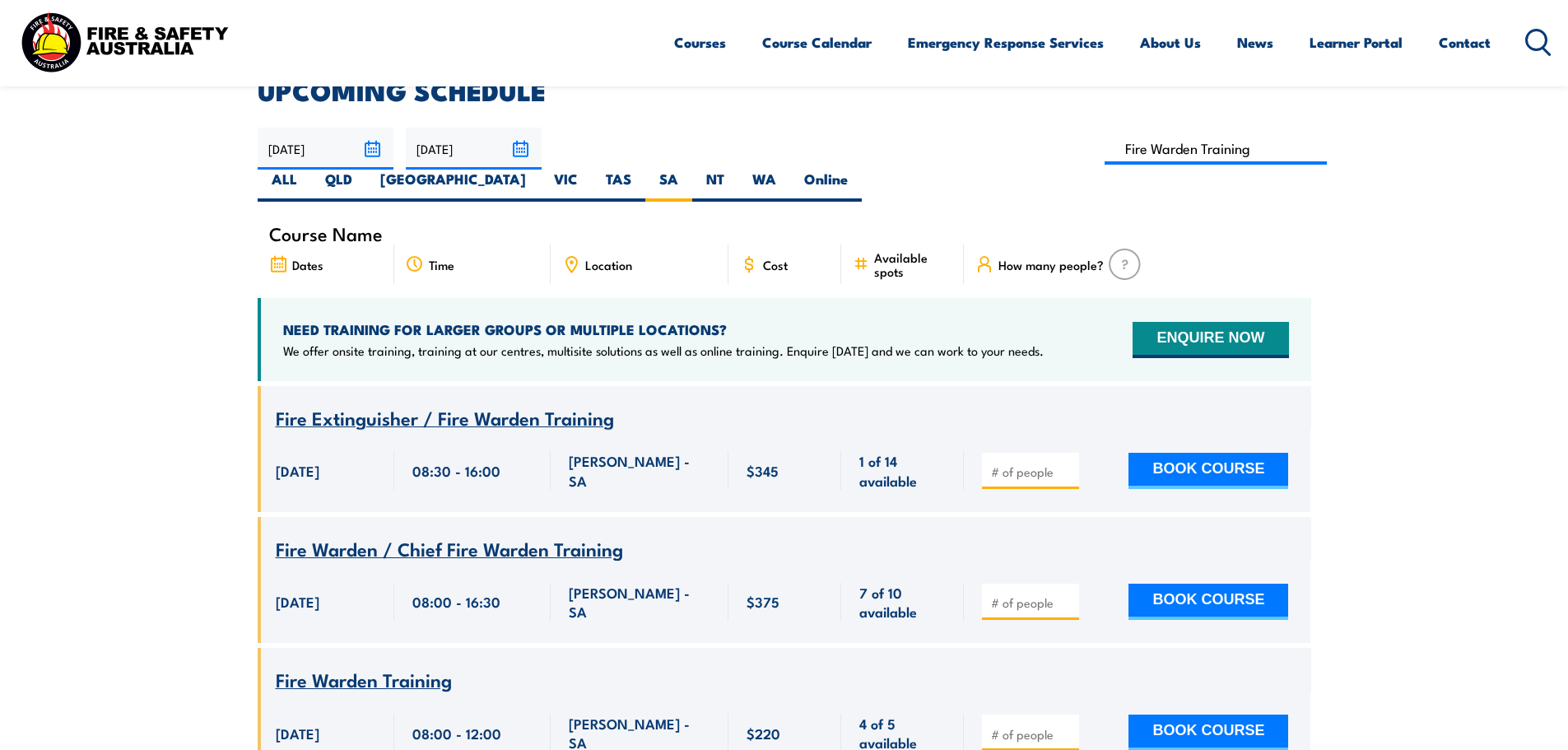
click at [1055, 726] on input "number" at bounding box center [1032, 734] width 82 height 16
type input "1"
click at [1070, 726] on input "1" at bounding box center [1032, 734] width 82 height 16
click at [1188, 715] on button "BOOK COURSE" at bounding box center [1208, 734] width 160 height 37
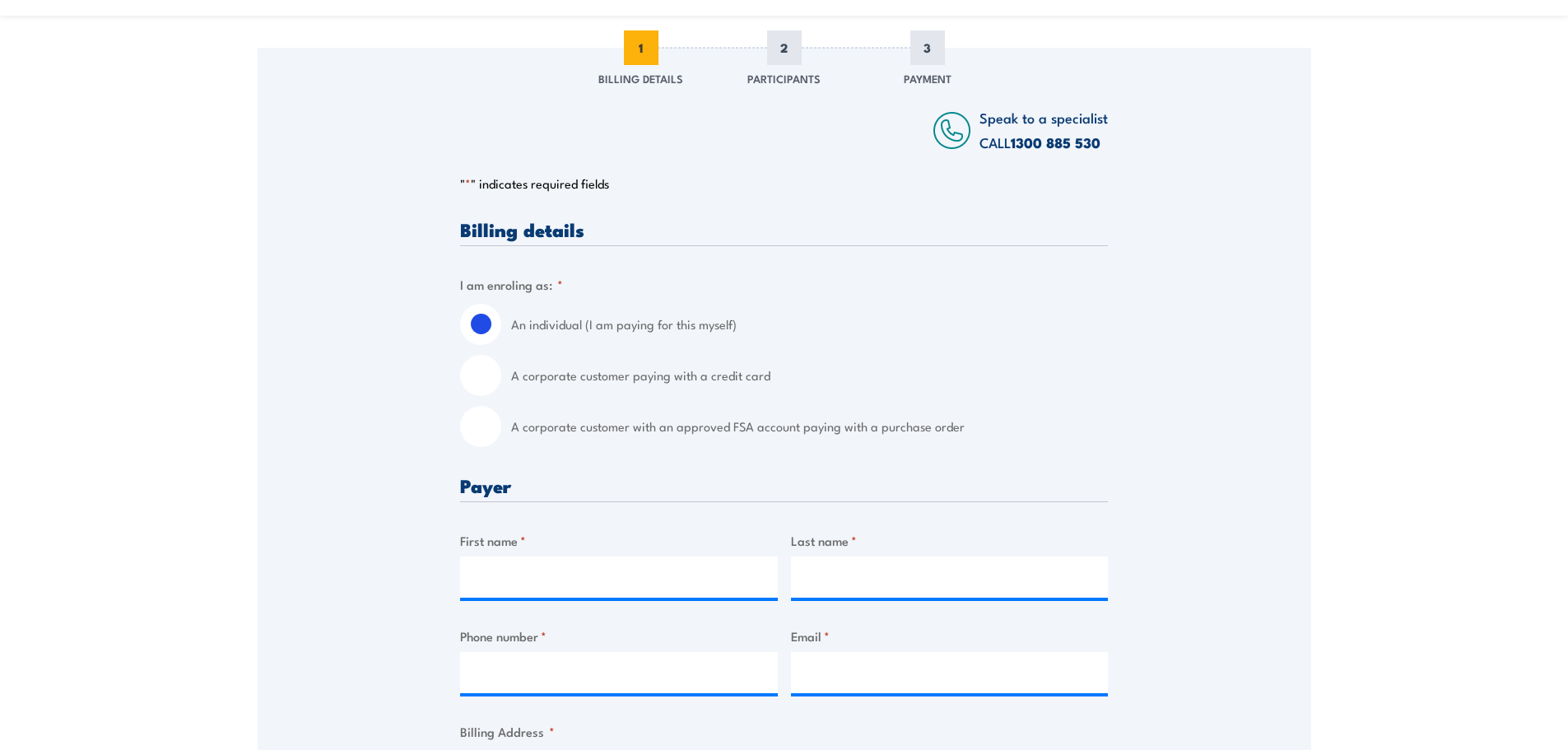
scroll to position [246, 0]
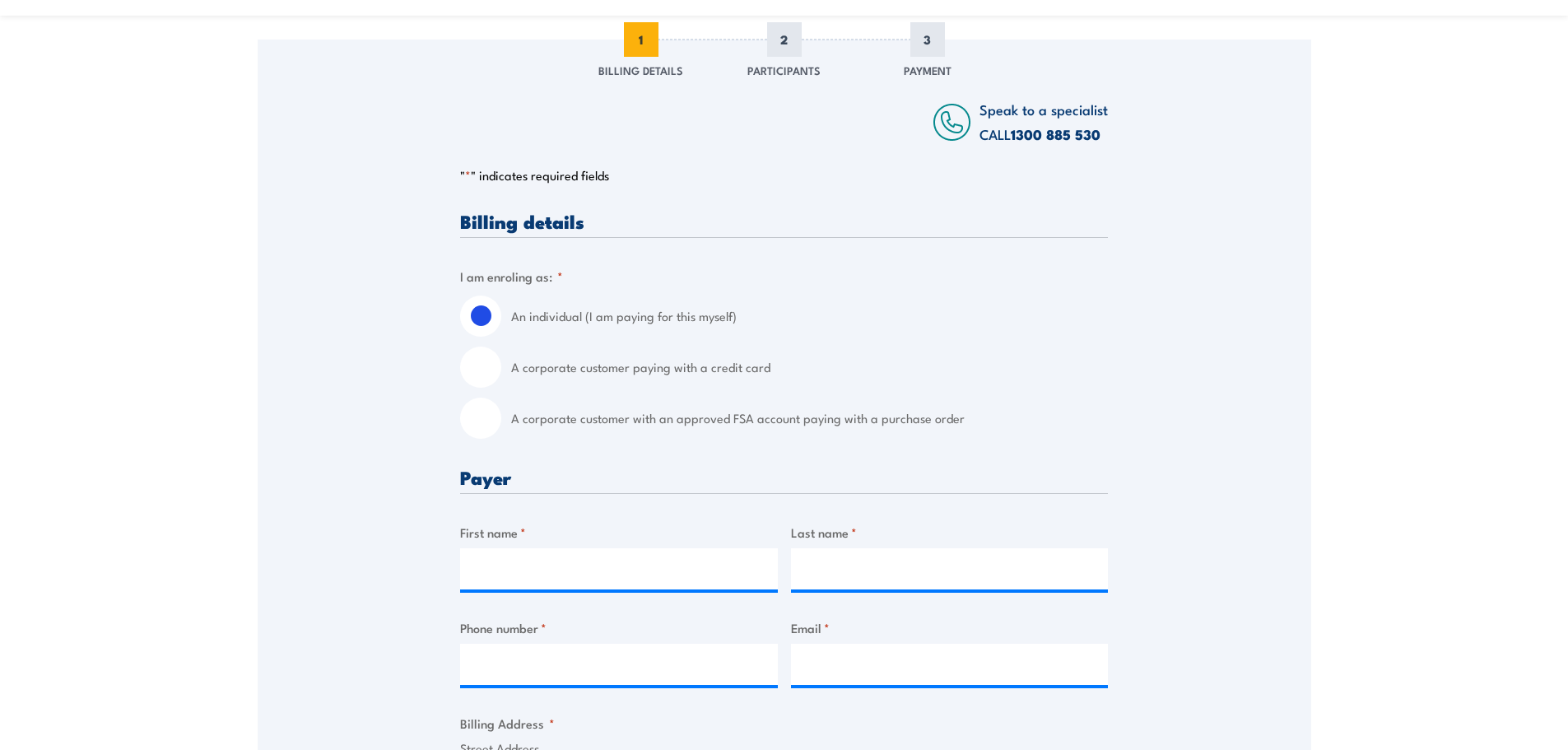
click at [480, 369] on input "A corporate customer paying with a credit card" at bounding box center [480, 367] width 41 height 41
radio input "true"
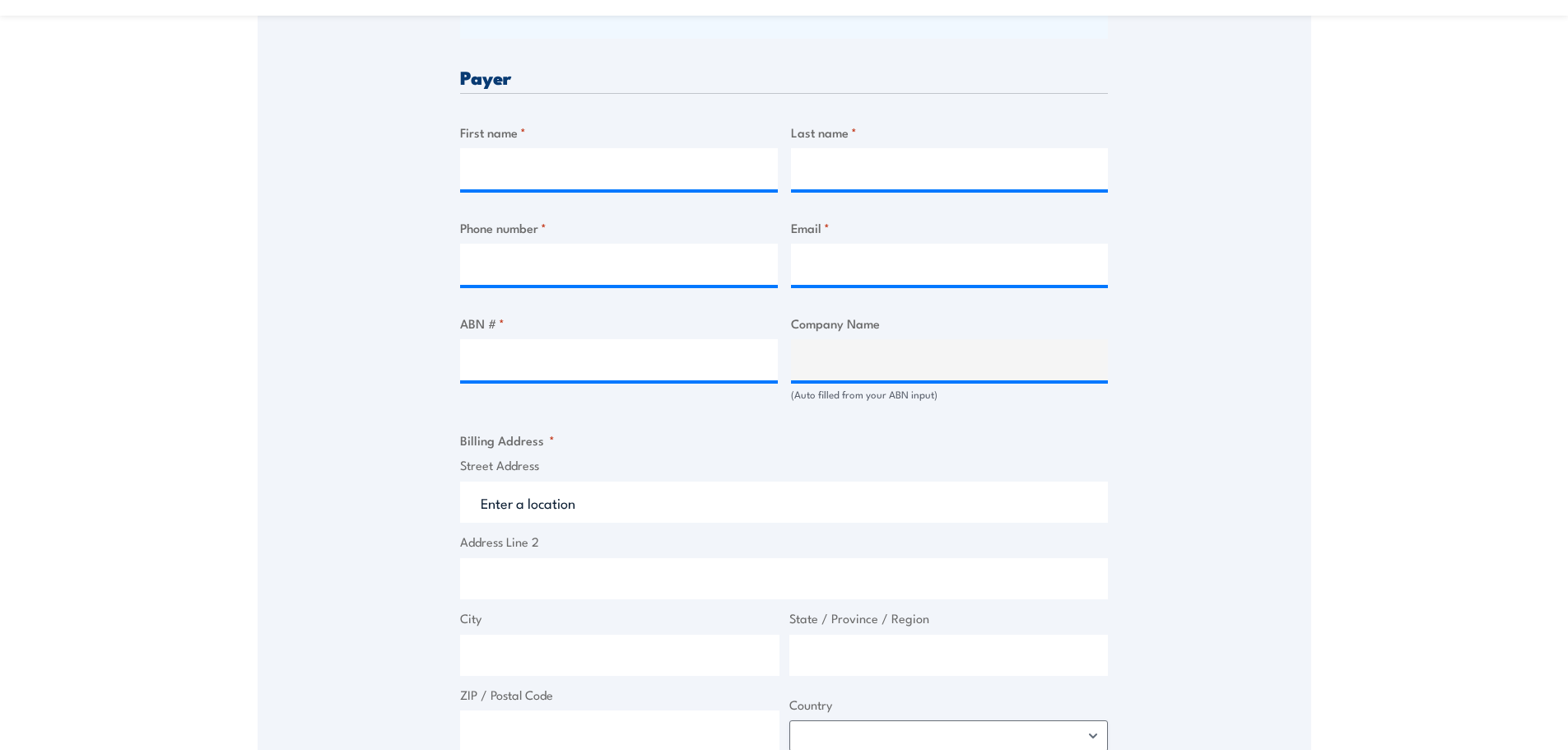
scroll to position [740, 0]
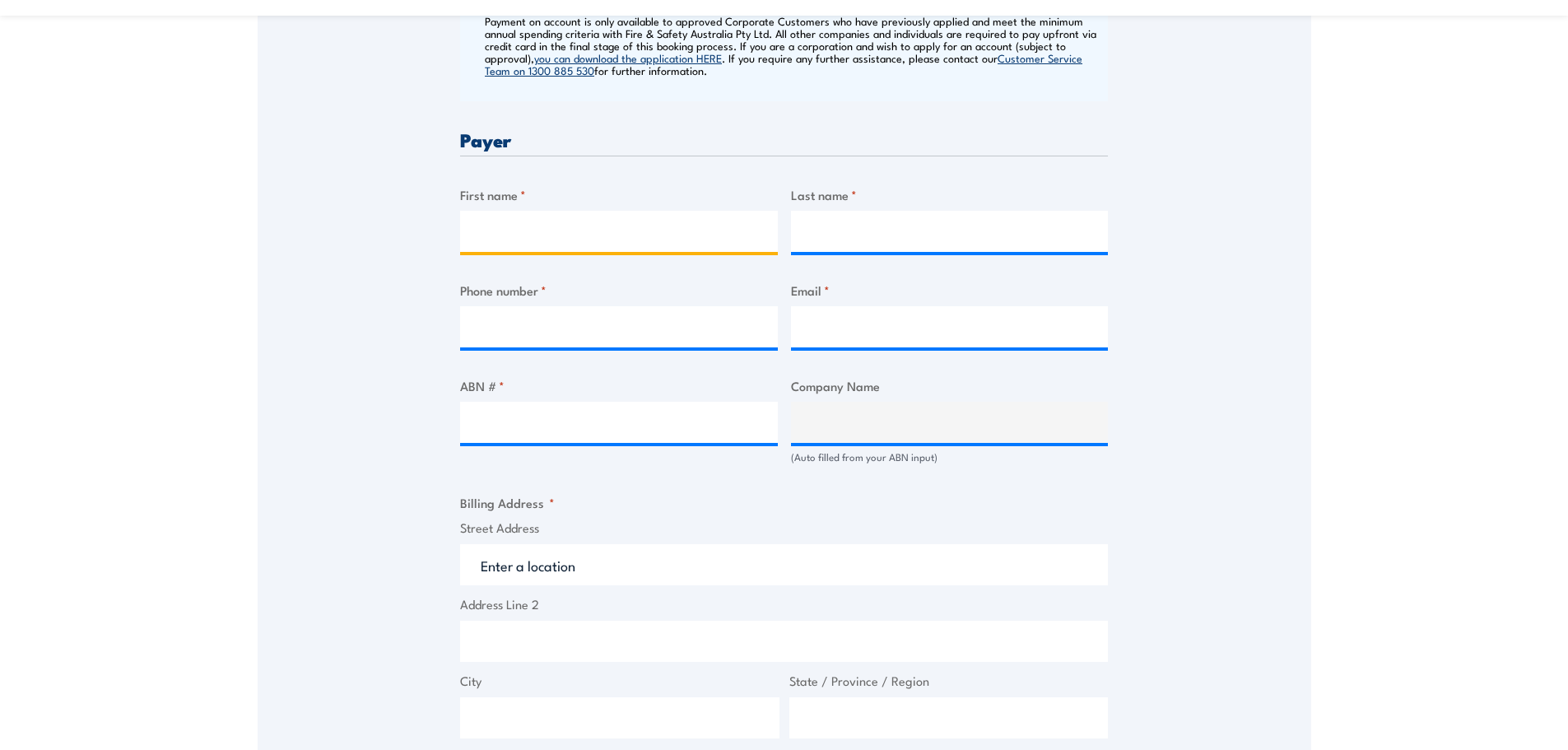
click at [537, 226] on input "First name *" at bounding box center [619, 230] width 318 height 41
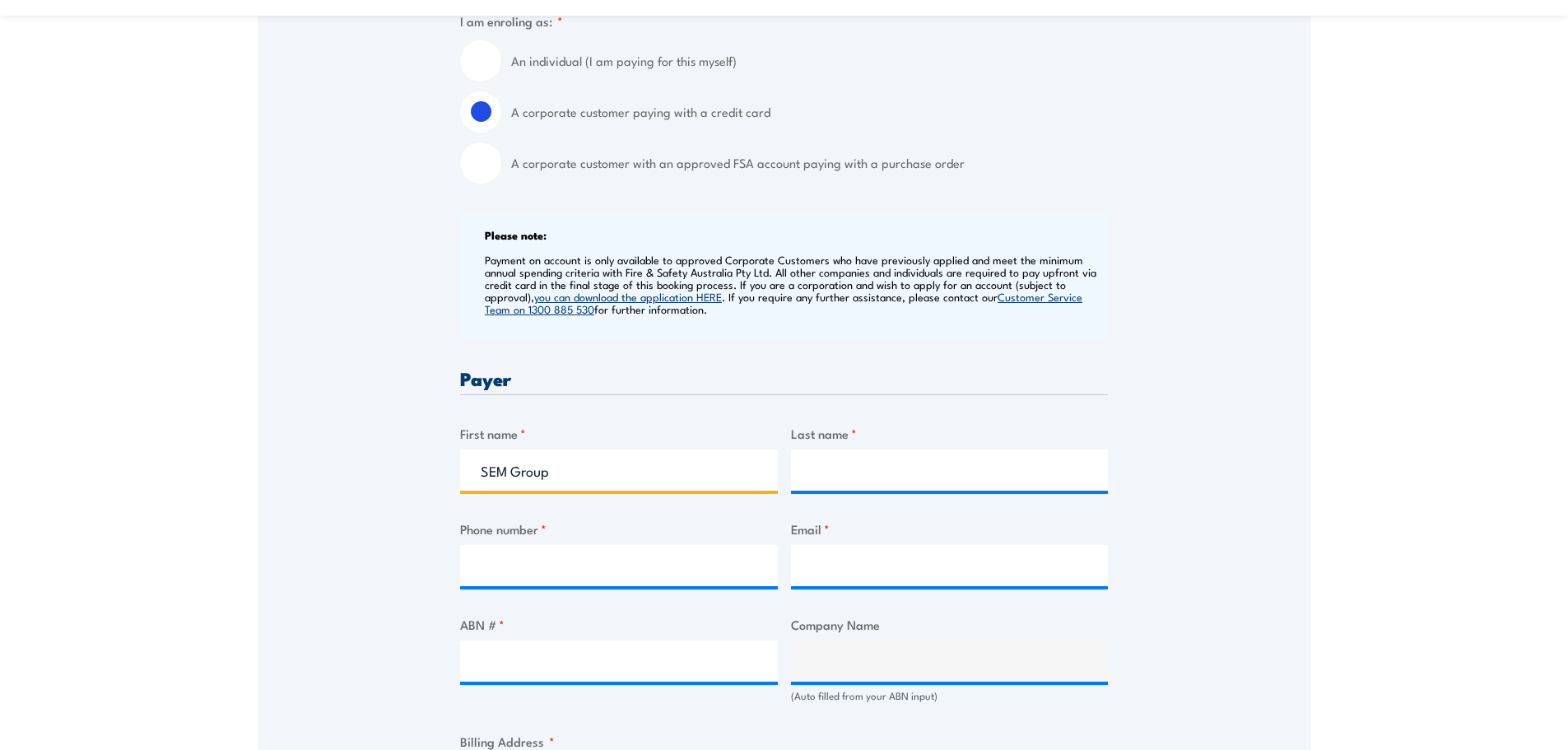
scroll to position [495, 0]
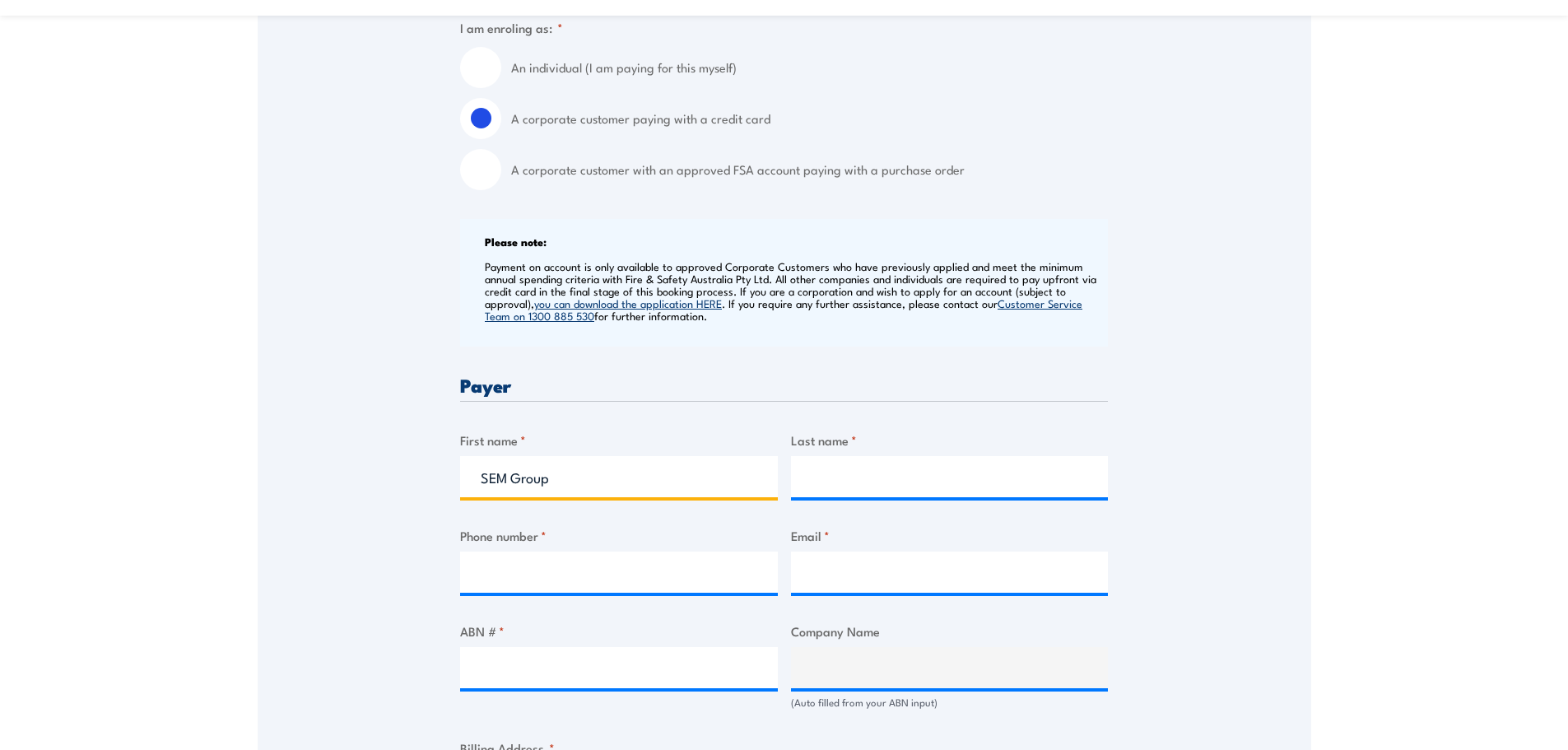
drag, startPoint x: 565, startPoint y: 471, endPoint x: 484, endPoint y: 479, distance: 81.4
click at [484, 479] on input "SEM Group" at bounding box center [619, 477] width 318 height 41
type input "Alina"
click at [812, 484] on input "Last name *" at bounding box center [950, 477] width 318 height 41
type input "K"
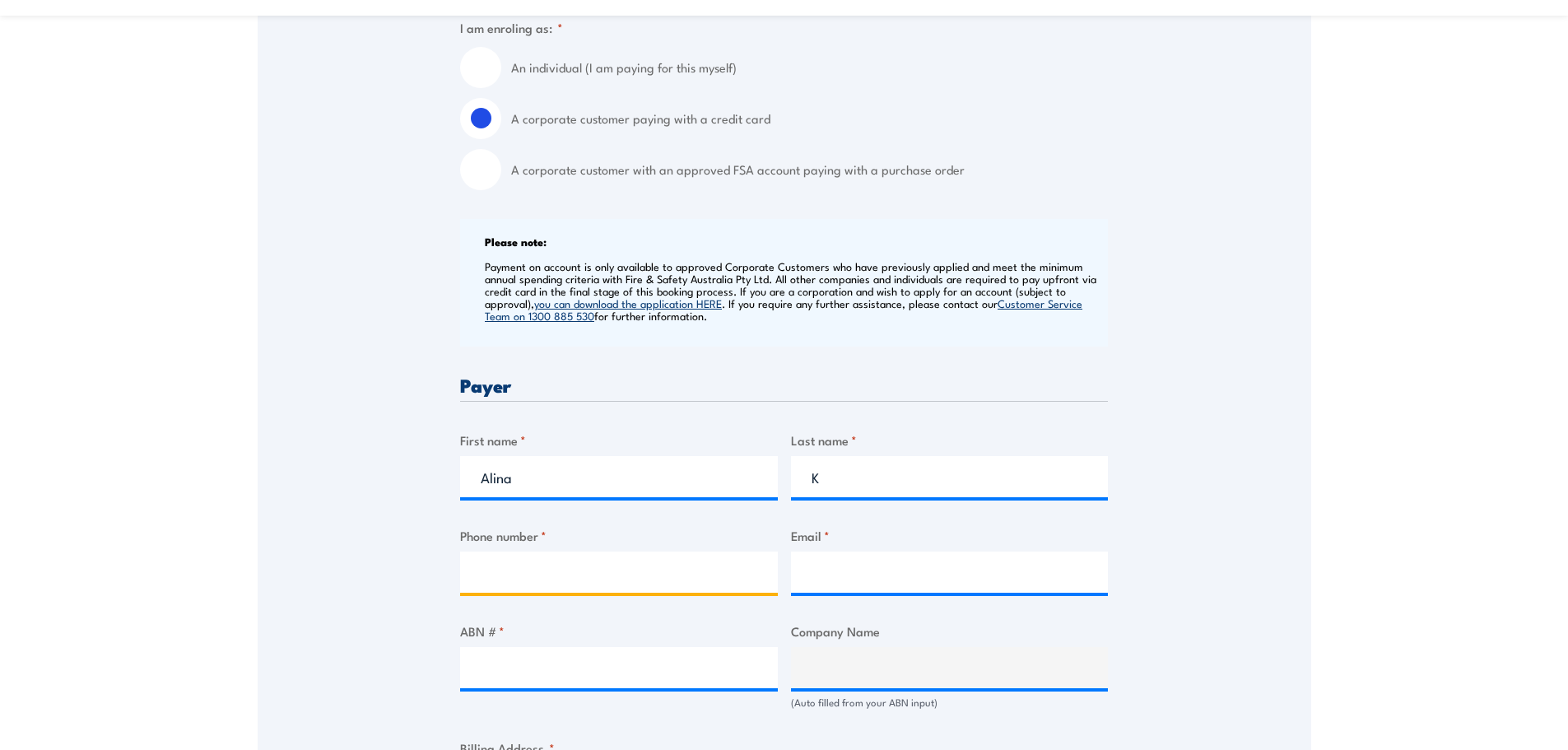
click at [548, 581] on input "Phone number *" at bounding box center [619, 572] width 318 height 41
type input "82582849"
click at [856, 573] on input "Email *" at bounding box center [950, 572] width 318 height 41
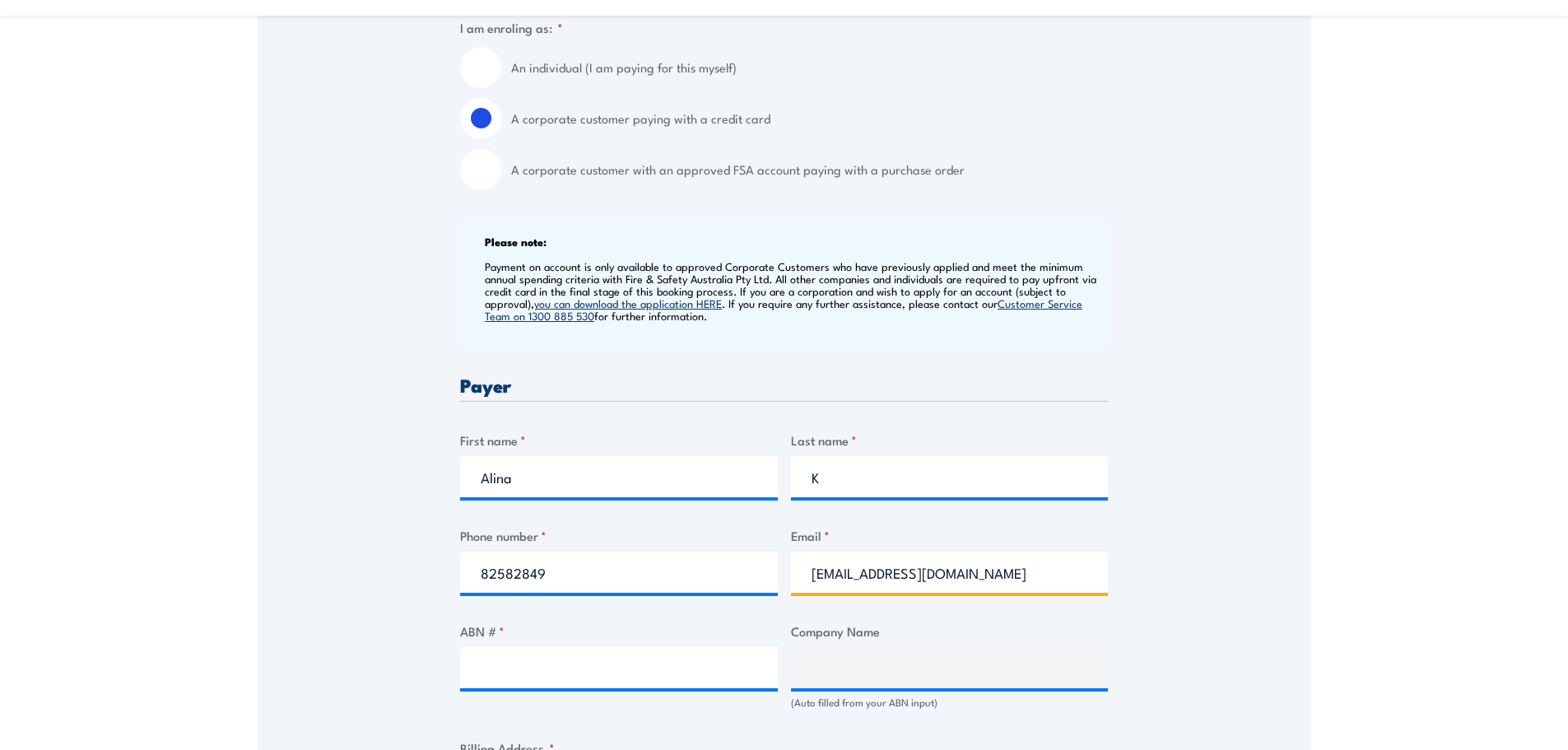
type input "[EMAIL_ADDRESS][DOMAIN_NAME]"
click at [567, 689] on div at bounding box center [619, 668] width 318 height 41
click at [560, 673] on input "ABN # *" at bounding box center [619, 668] width 318 height 41
click at [582, 671] on input "ABN # *" at bounding box center [619, 668] width 318 height 41
type input "90063162765"
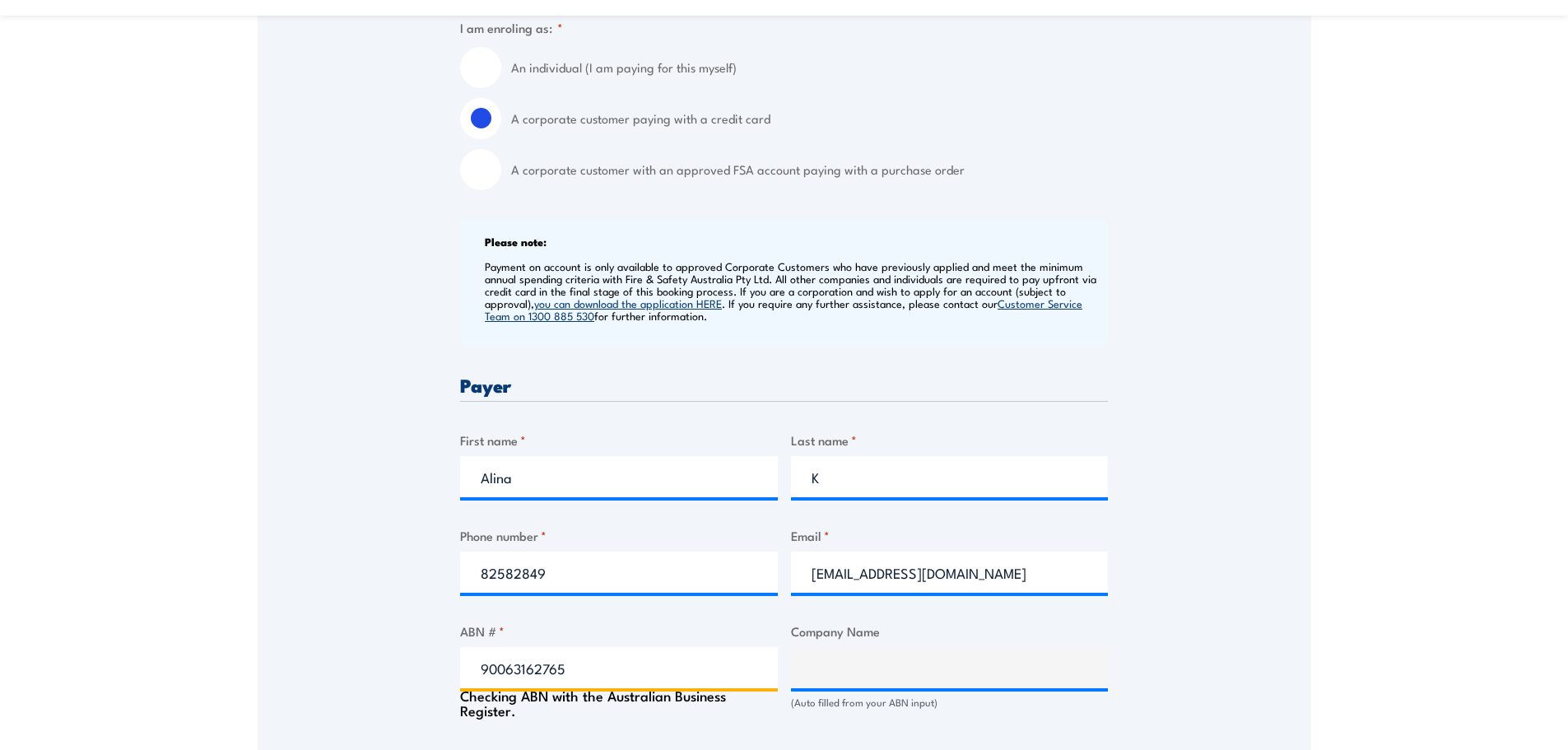
type input "S.E.M. CIVIL PTY LTD"
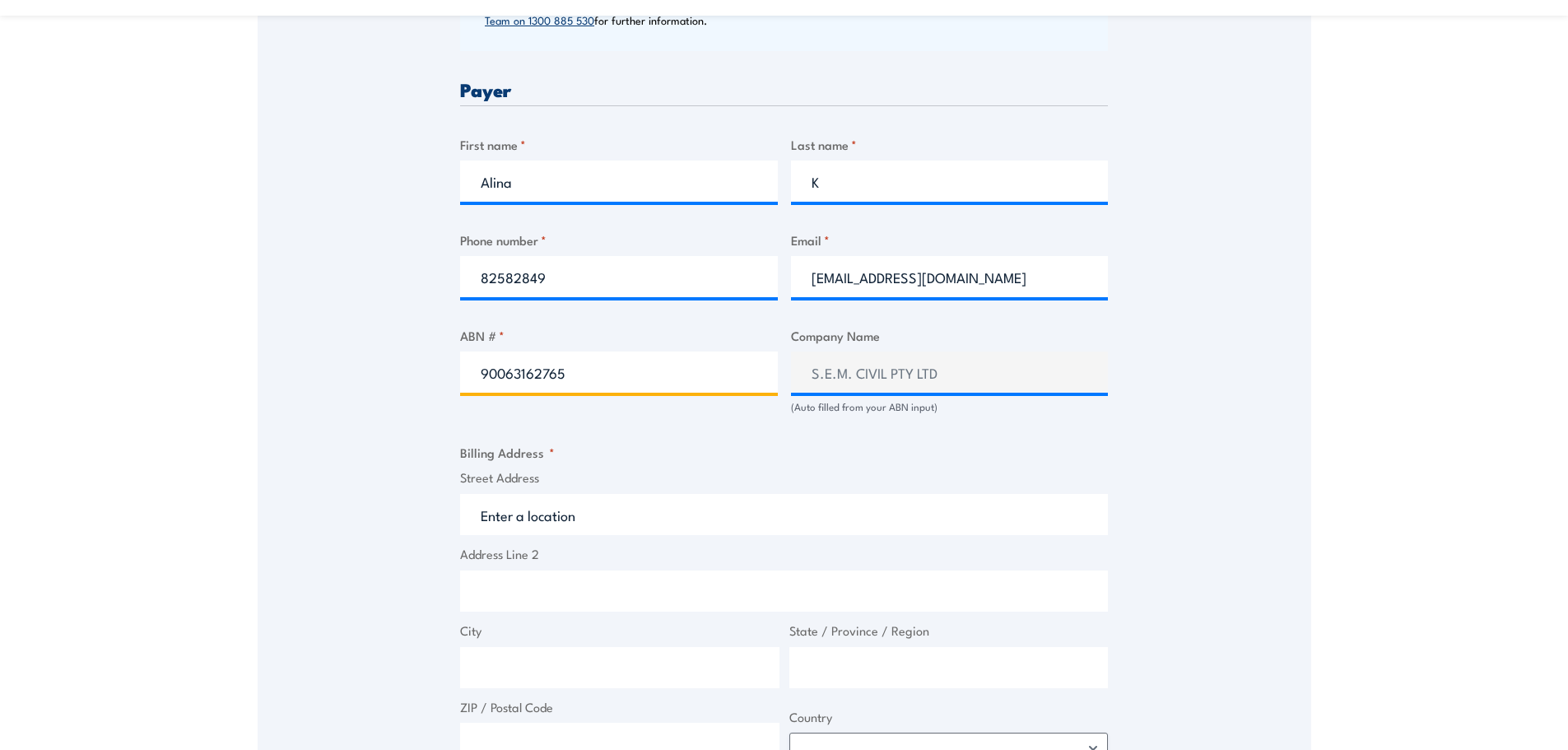
scroll to position [834, 0]
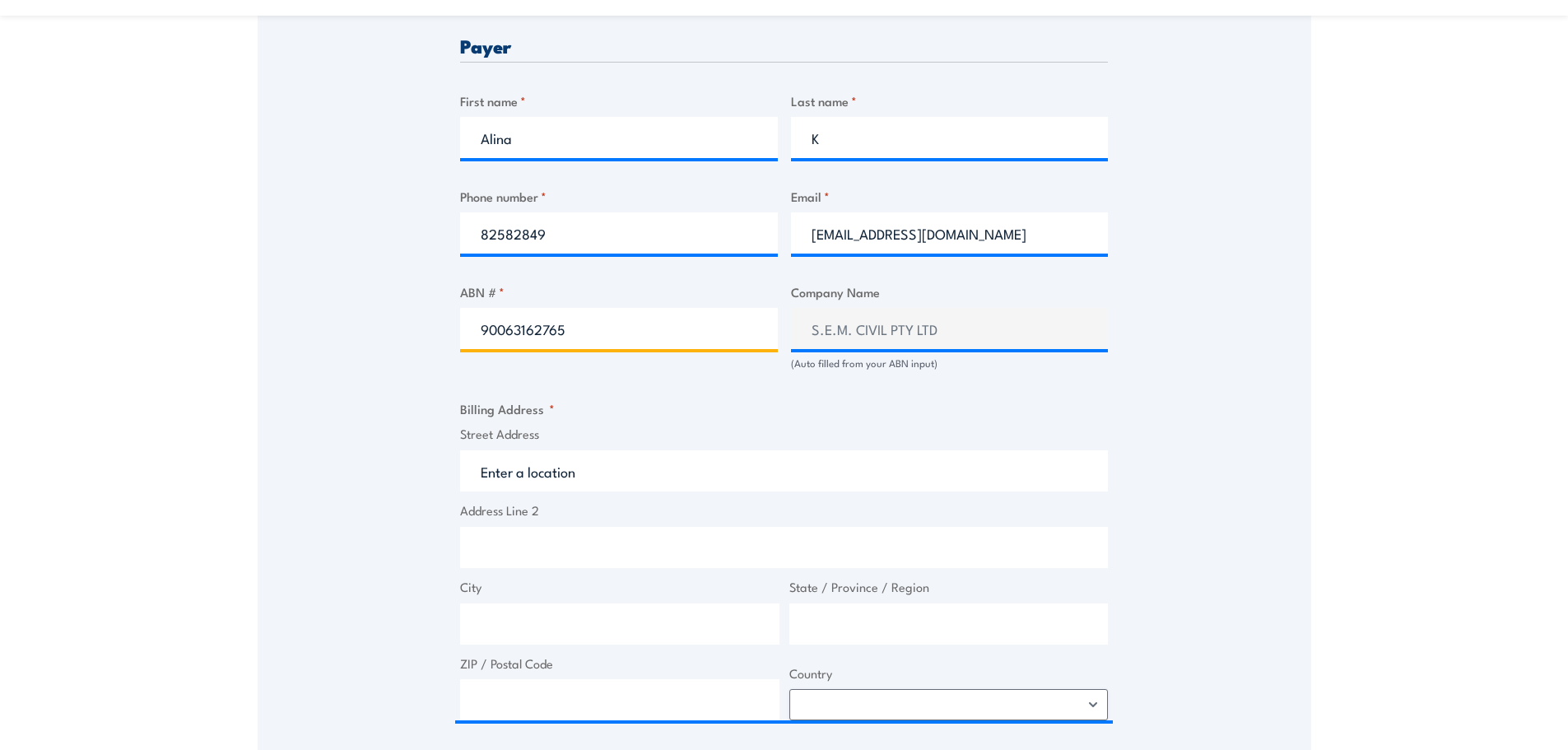
type input "90063162765"
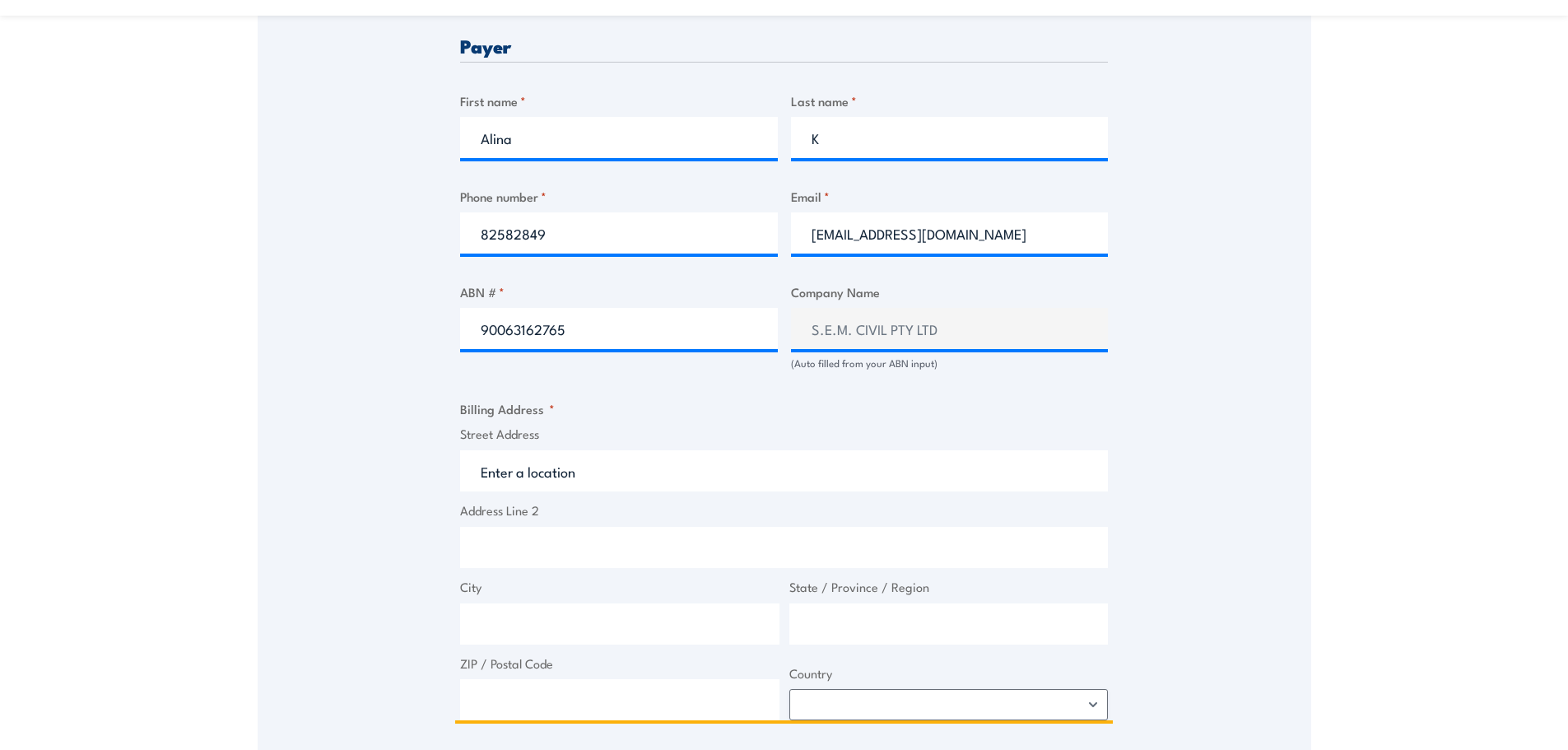
click at [582, 473] on input "Street Address" at bounding box center [784, 470] width 648 height 41
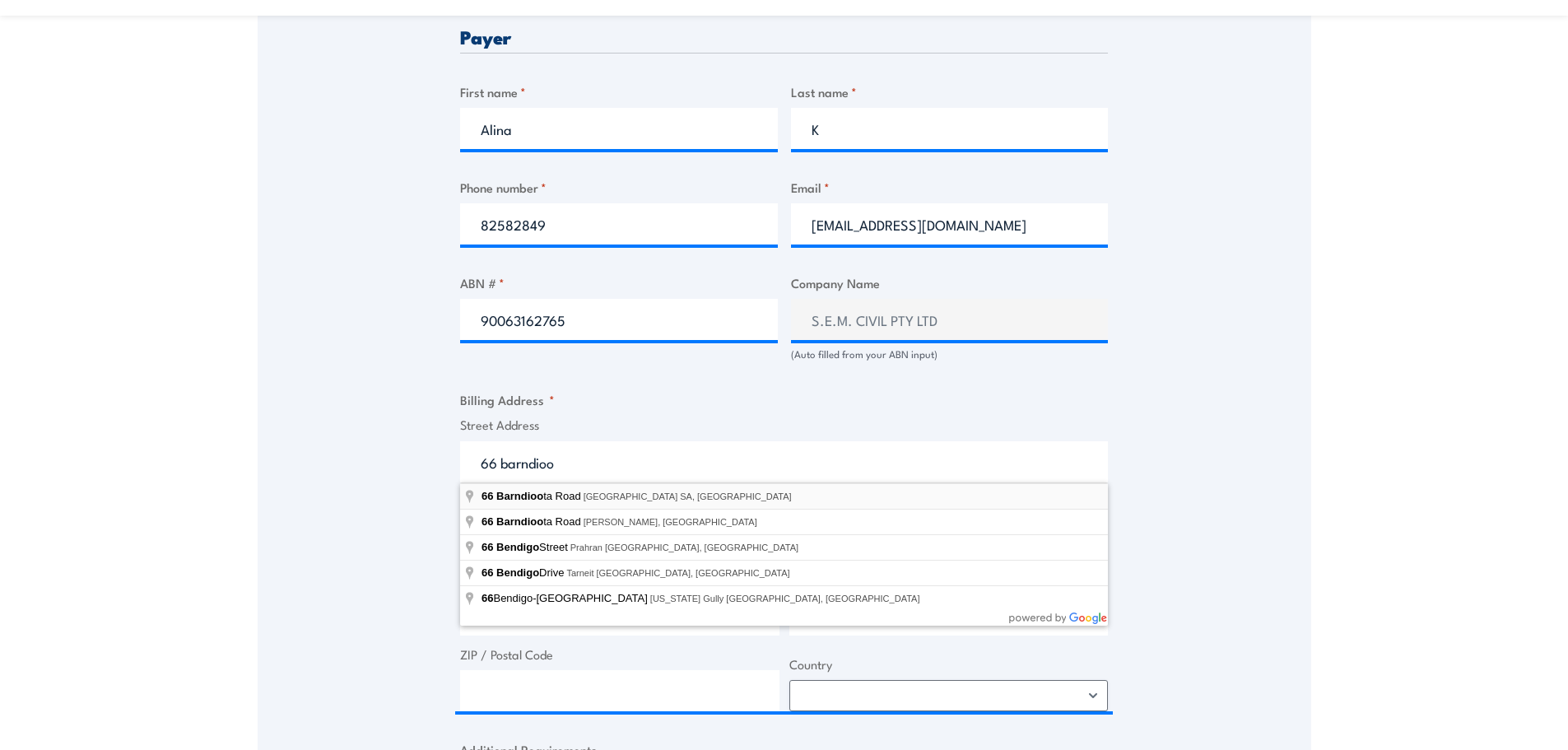
type input "[STREET_ADDRESS]"
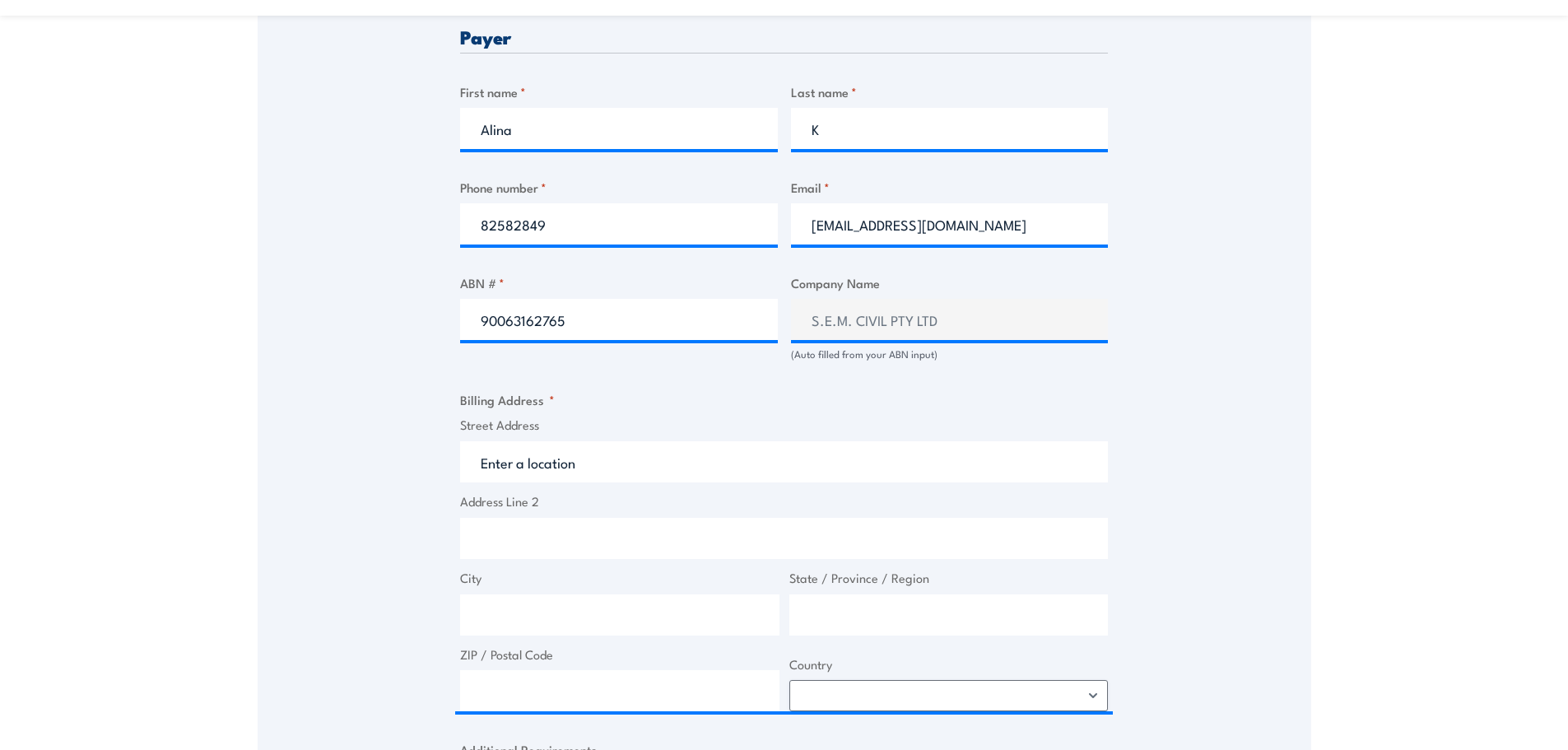
type input "[STREET_ADDRESS]"
type input "[GEOGRAPHIC_DATA]"
type input "5109"
select select "[GEOGRAPHIC_DATA]"
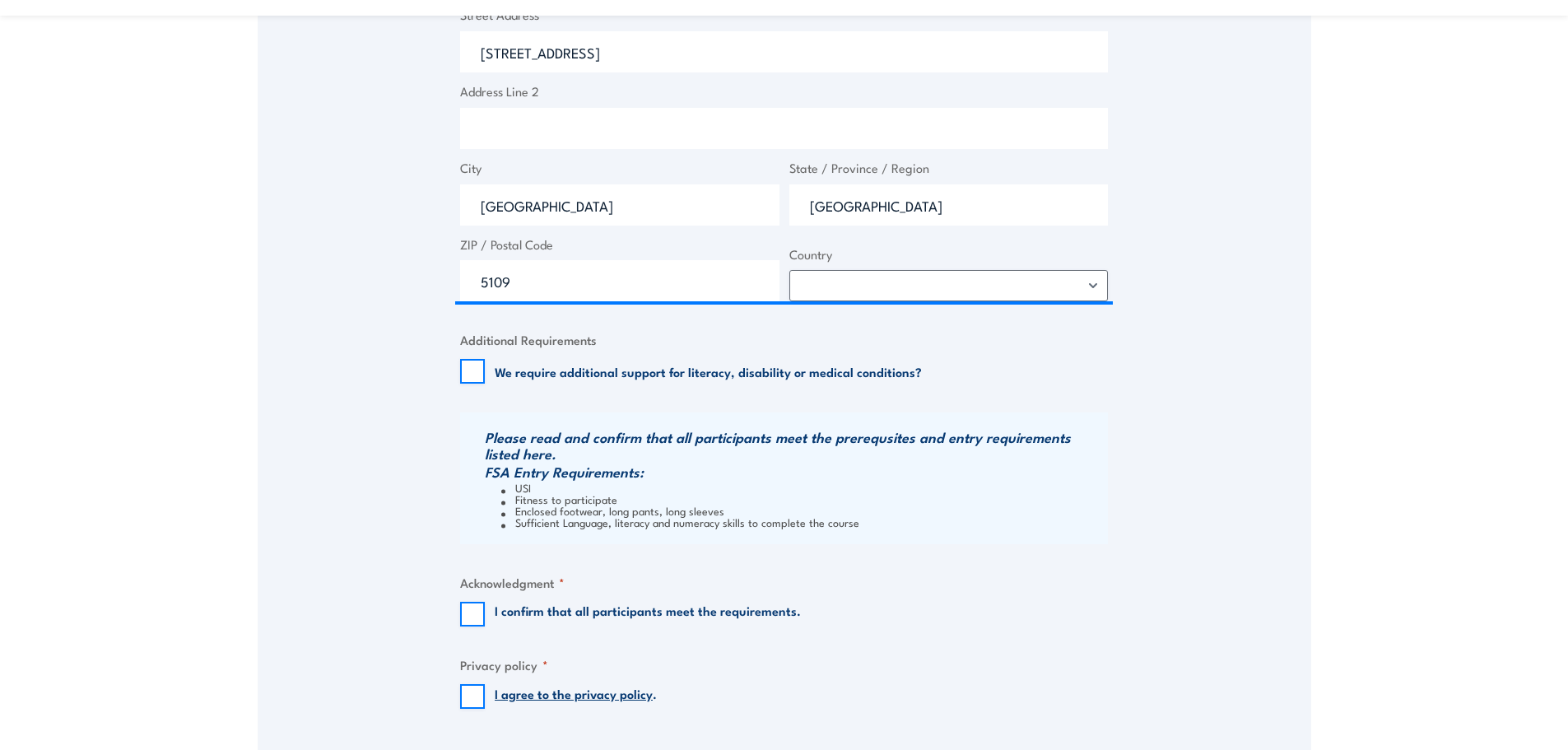
scroll to position [1307, 0]
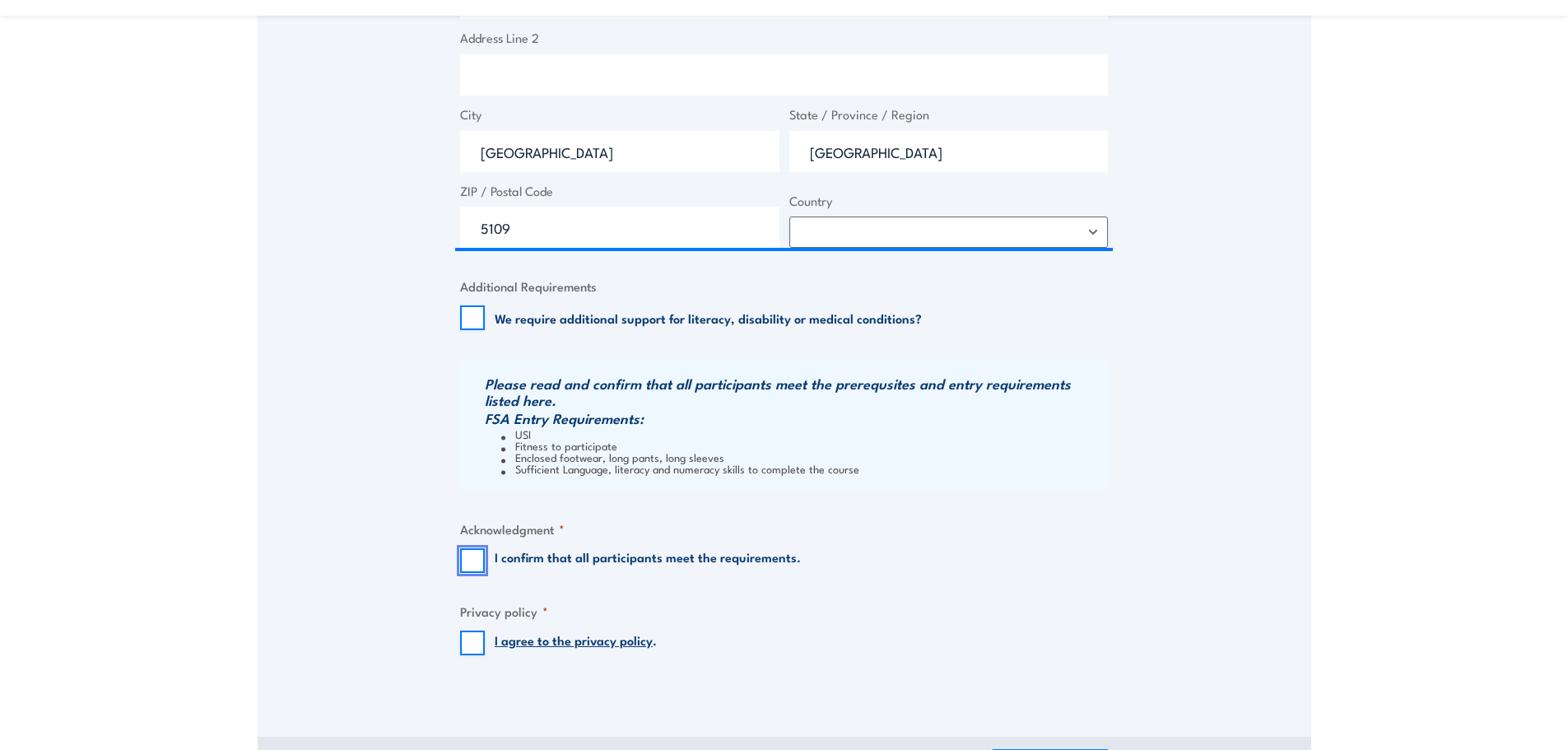
click at [462, 562] on input "I confirm that all participants meet the requirements." at bounding box center [472, 561] width 25 height 25
checkbox input "true"
click at [465, 639] on input "I agree to the privacy policy ." at bounding box center [472, 643] width 25 height 25
checkbox input "true"
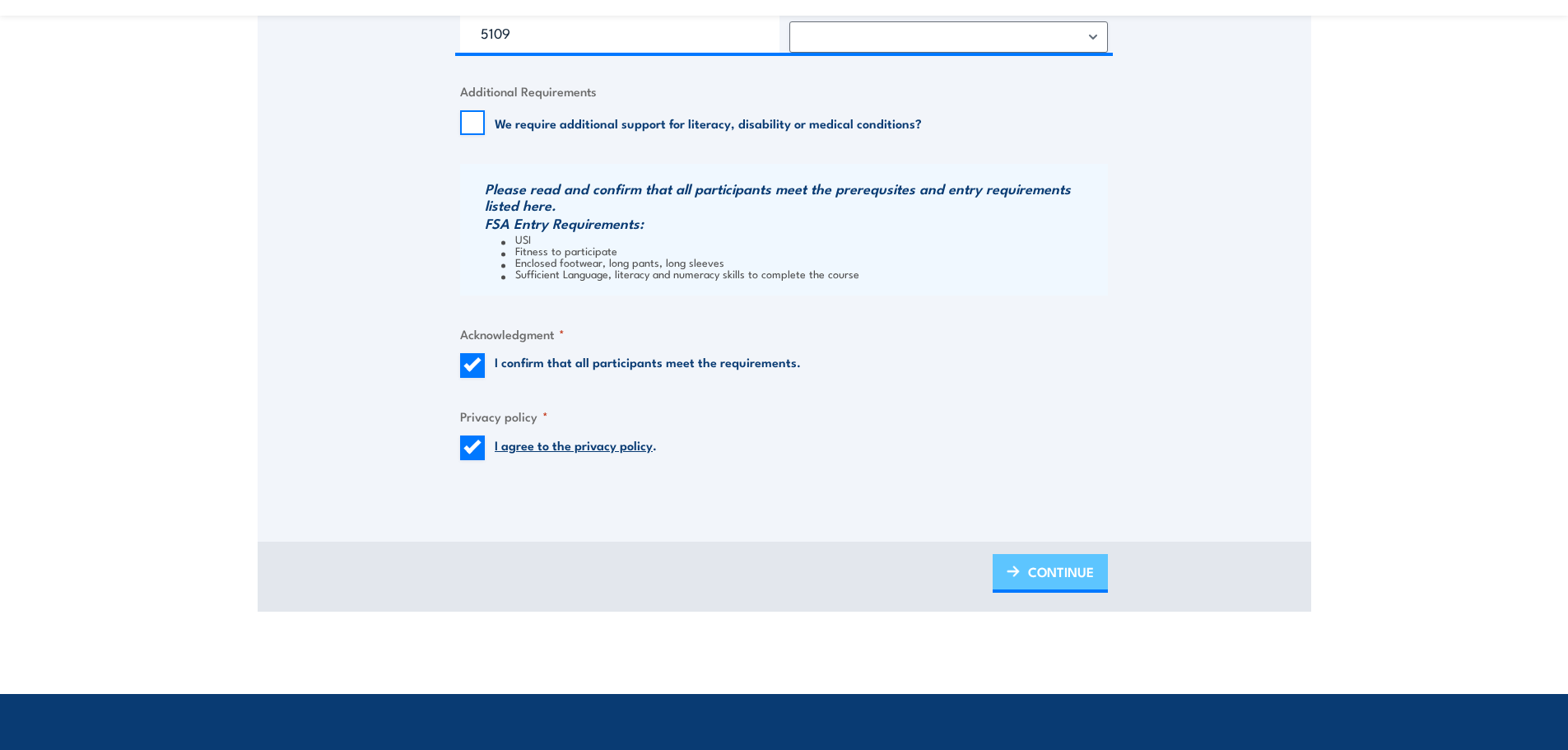
click at [1072, 571] on span "CONTINUE" at bounding box center [1061, 572] width 66 height 44
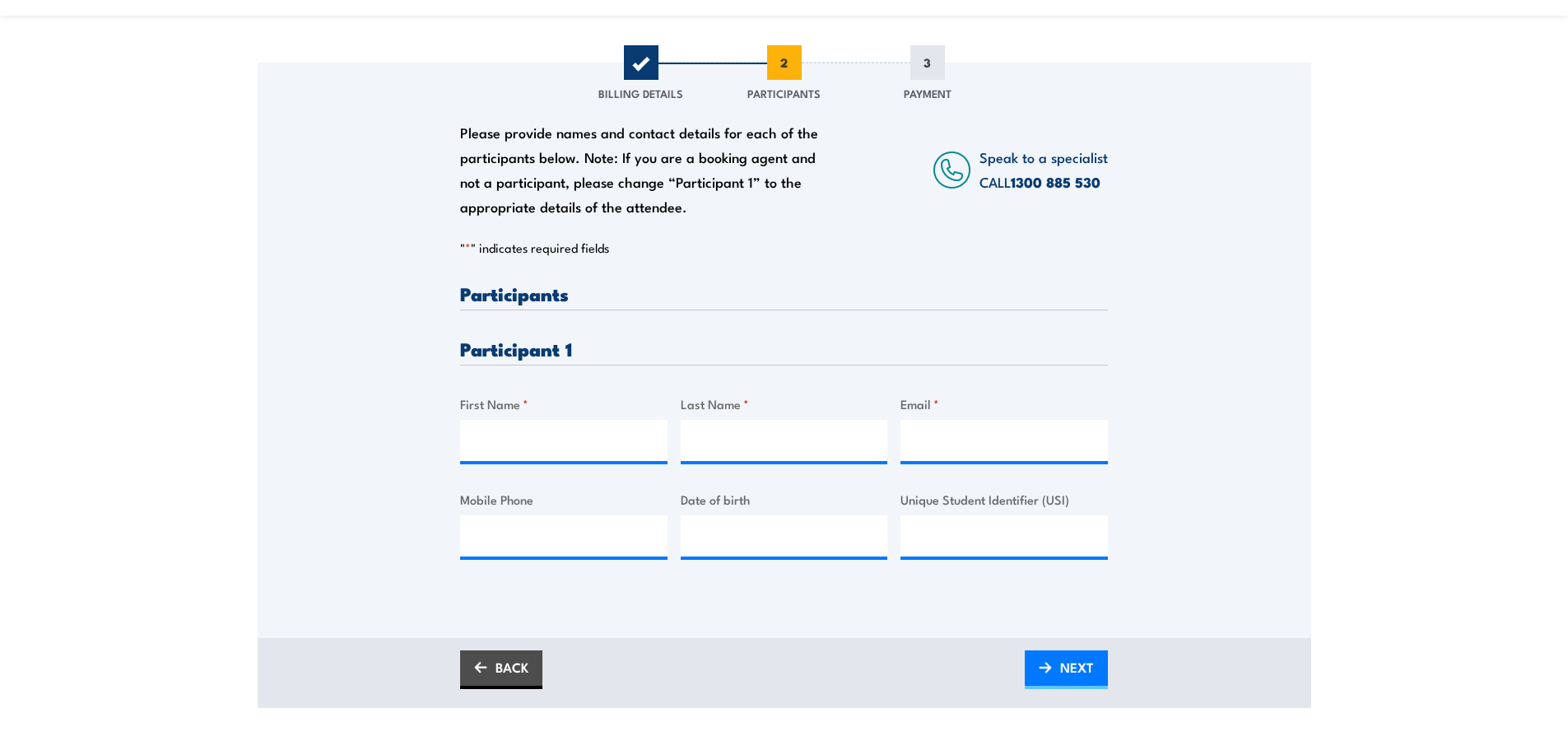
scroll to position [248, 0]
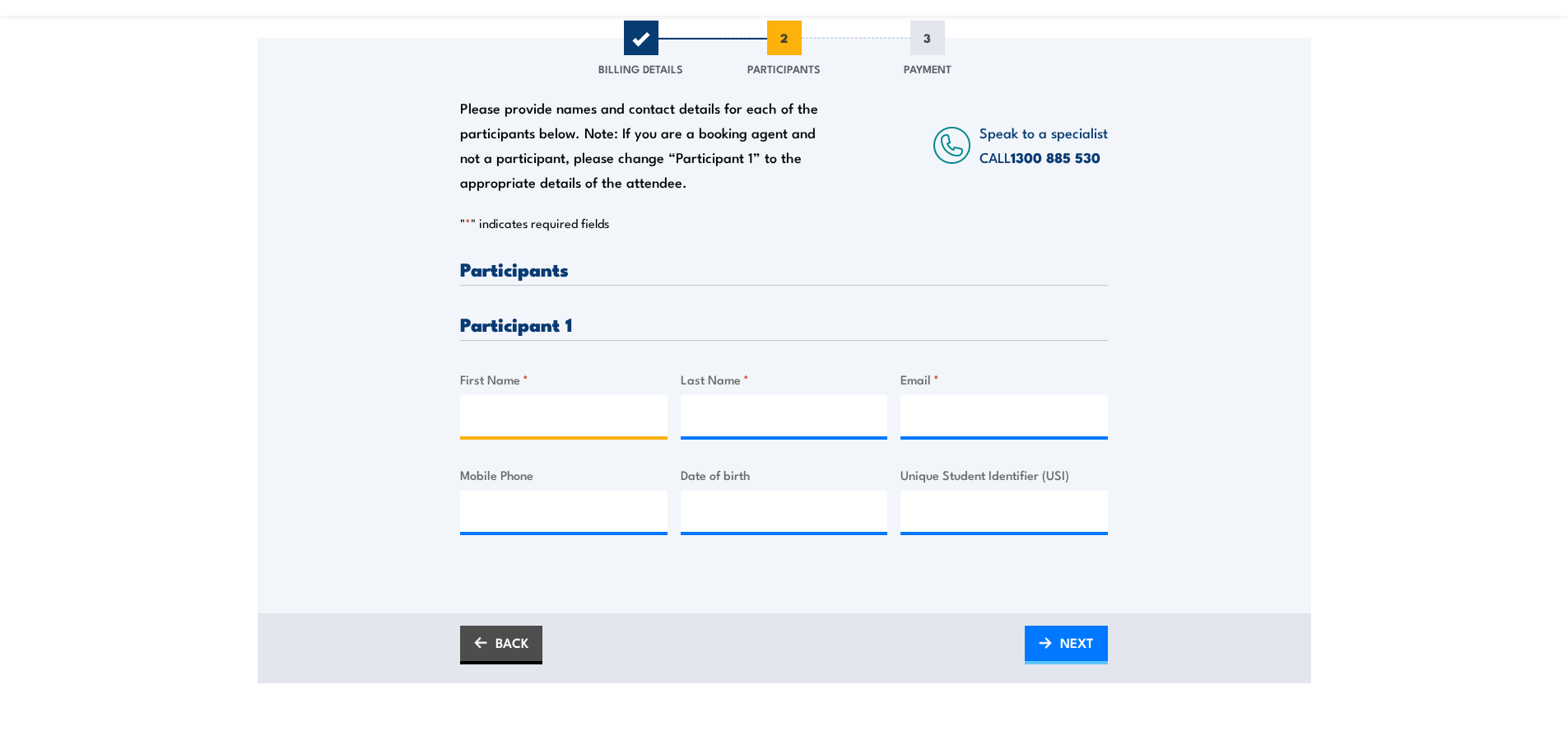
click at [552, 423] on input "First Name *" at bounding box center [563, 415] width 208 height 41
click at [495, 421] on input "First Name *" at bounding box center [563, 415] width 208 height 41
drag, startPoint x: 526, startPoint y: 417, endPoint x: 547, endPoint y: 433, distance: 26.4
click at [521, 418] on input "First Name *" at bounding box center [563, 415] width 208 height 41
type input "[PERSON_NAME]"
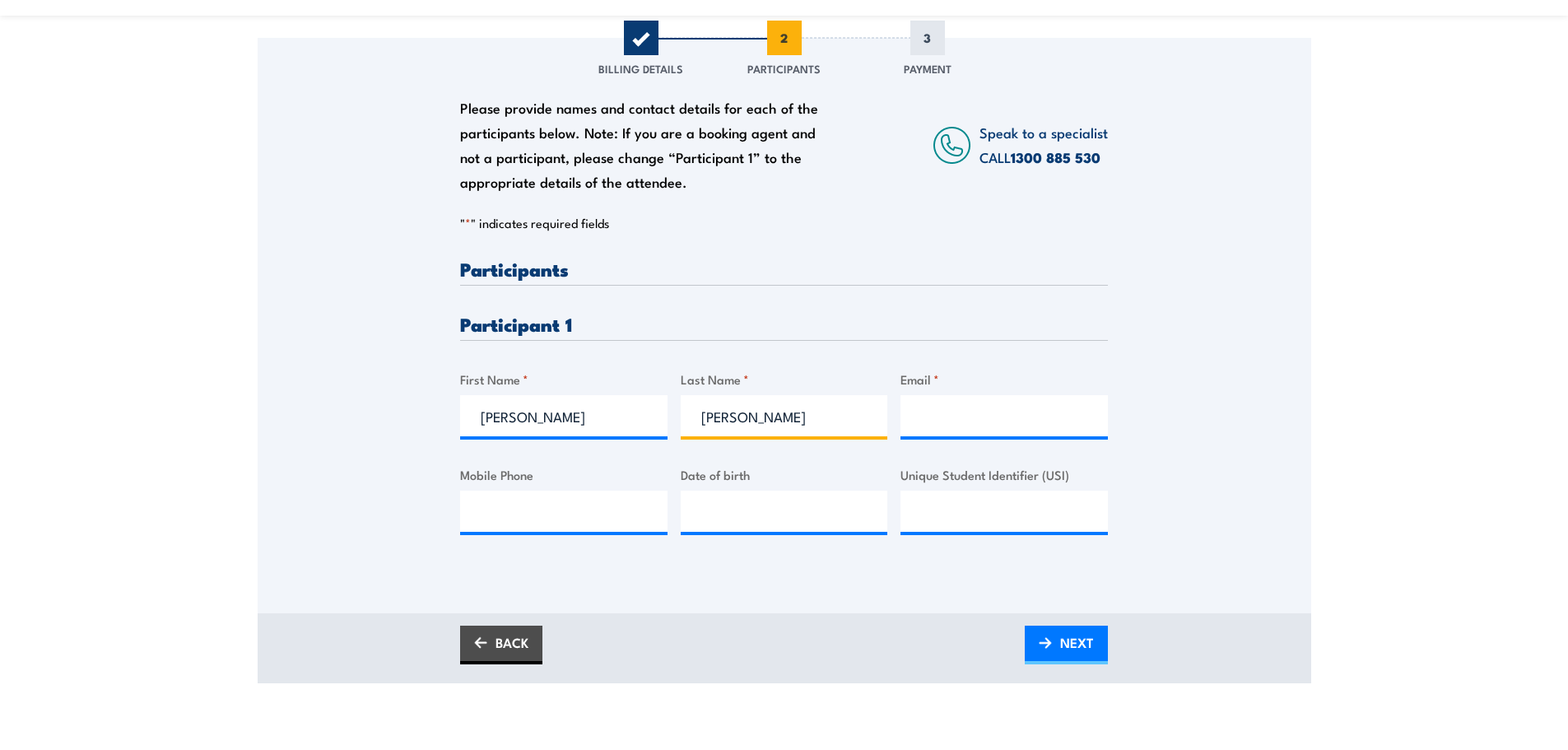
type input "[PERSON_NAME]"
click at [934, 412] on input "Email *" at bounding box center [1004, 415] width 208 height 41
paste input "[EMAIL_ADDRESS][DOMAIN_NAME]"
type input "[EMAIL_ADDRESS][DOMAIN_NAME]"
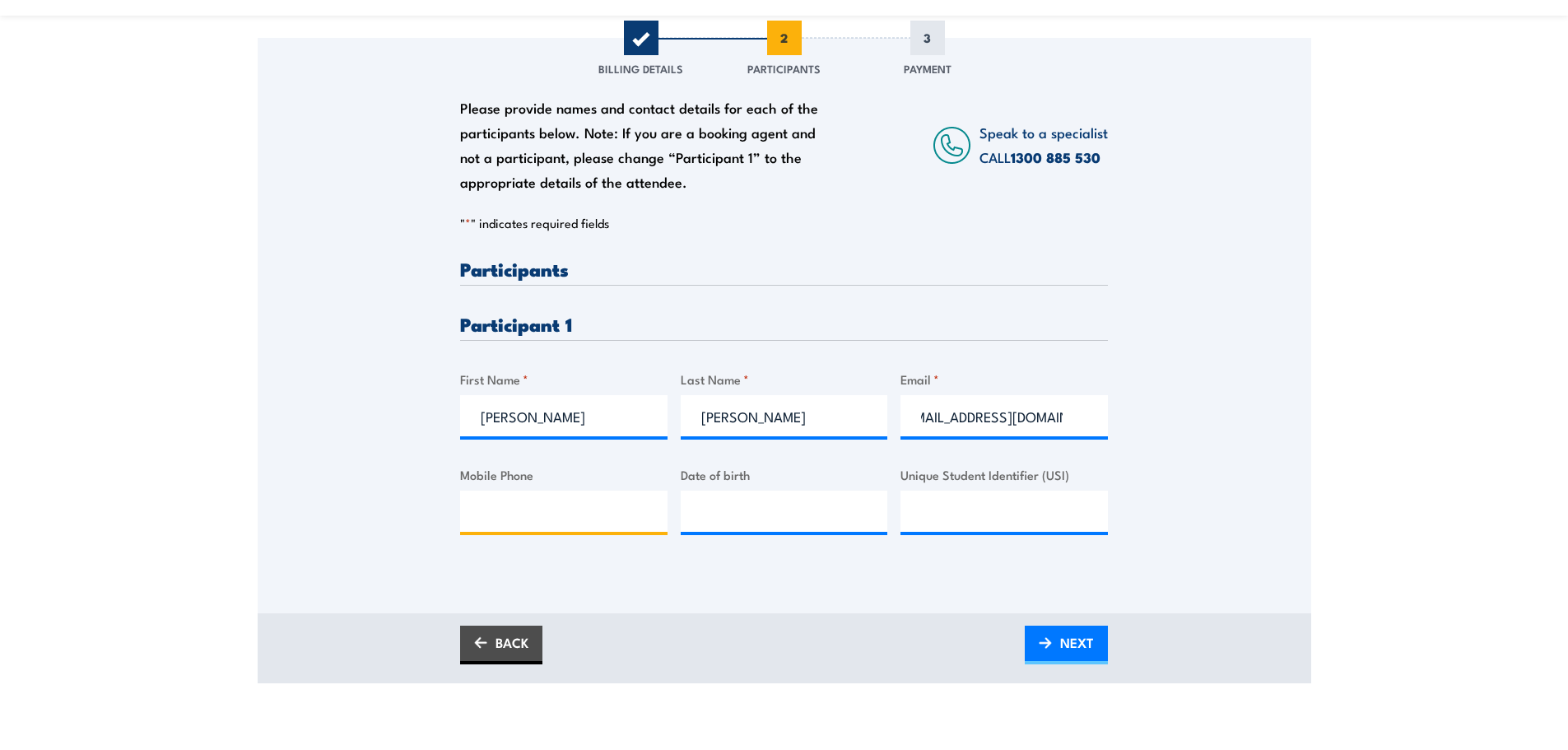
scroll to position [0, 0]
click at [498, 501] on input "Mobile Phone" at bounding box center [563, 511] width 208 height 41
click at [527, 521] on input "Mobile Phone" at bounding box center [563, 511] width 208 height 41
paste input "0403240506"
type input "0403240506"
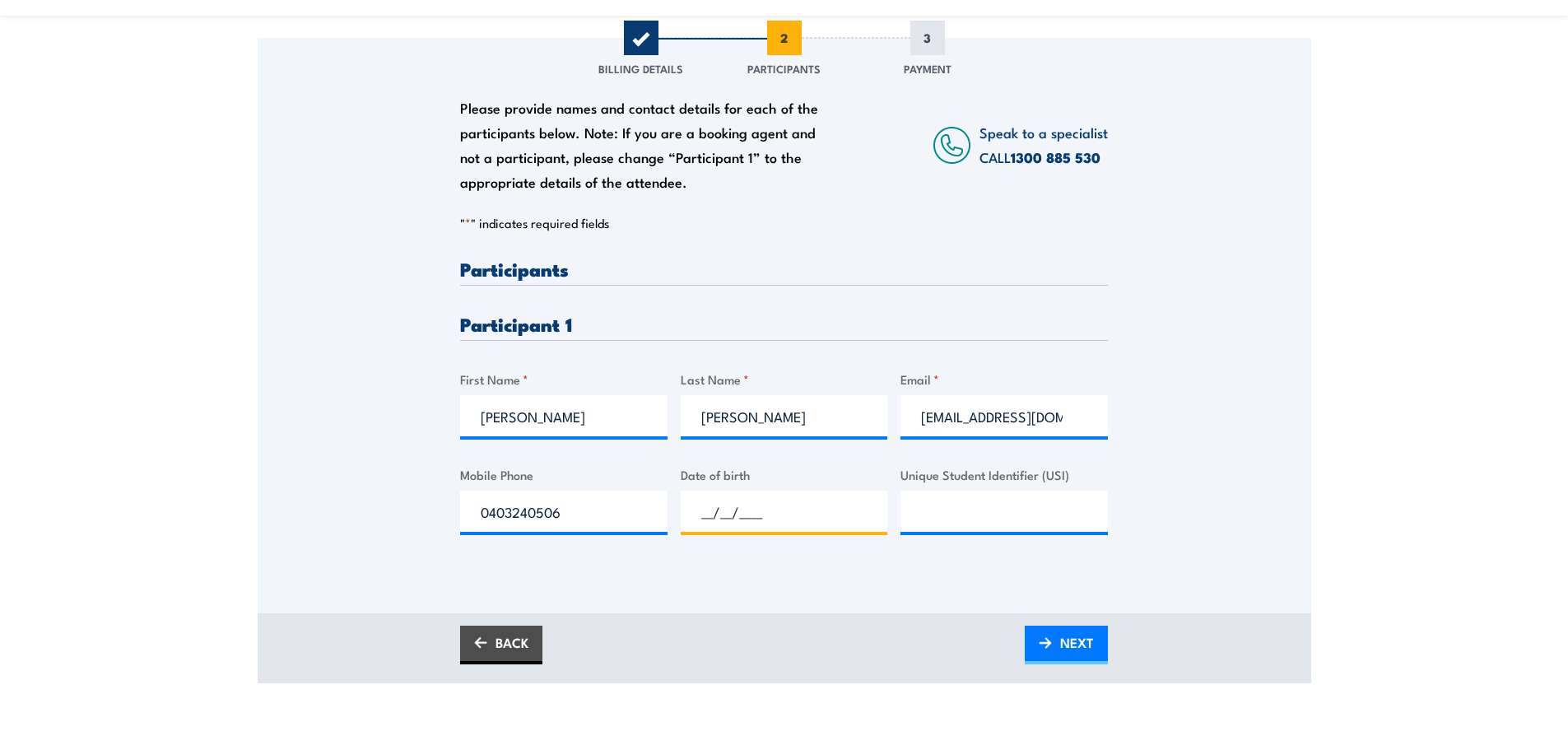
click at [740, 512] on input "__/__/____" at bounding box center [784, 511] width 208 height 41
type input "[DATE]"
click at [925, 523] on input "Unique Student Identifier (USI)" at bounding box center [1004, 511] width 208 height 41
paste input "PH4DKNJJLC"
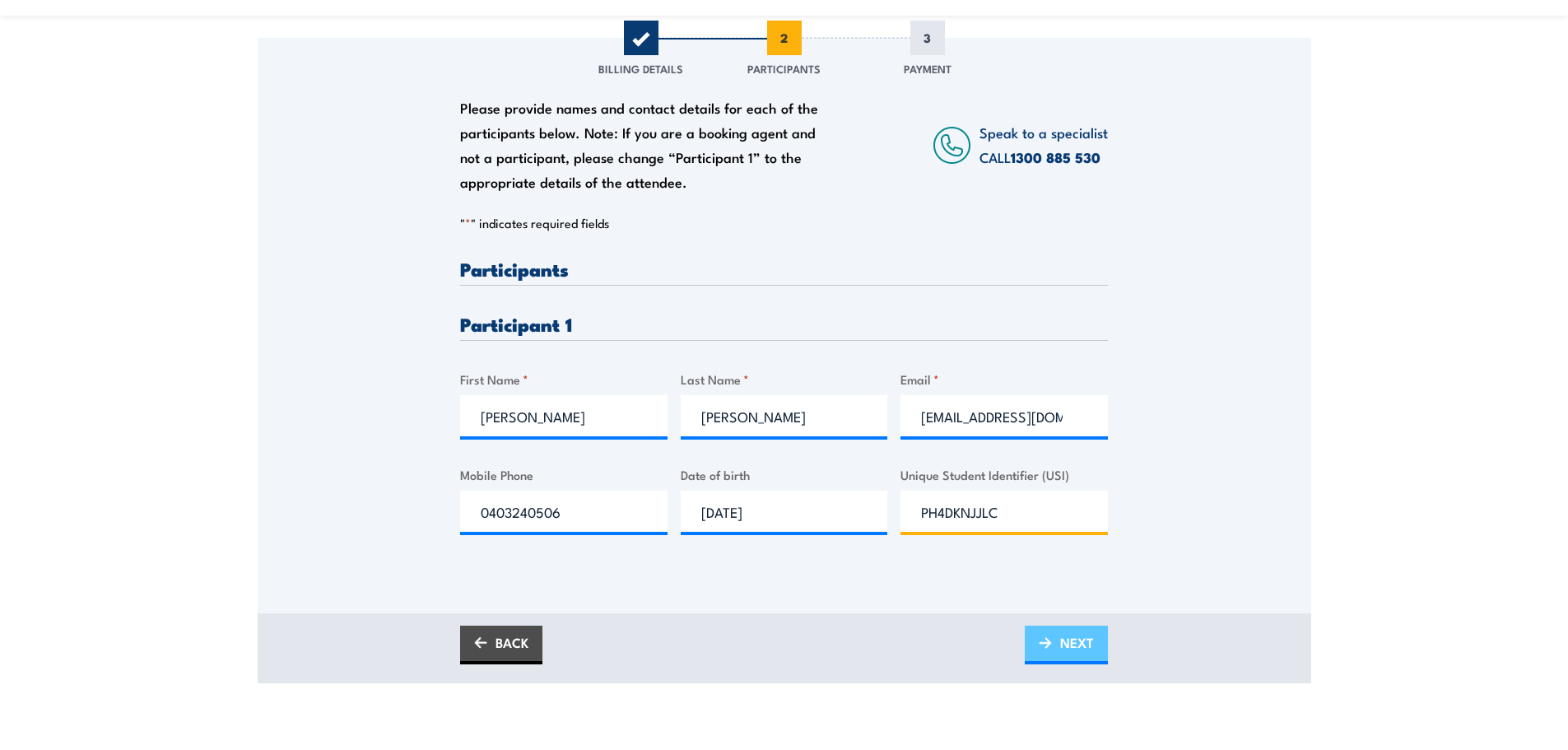
type input "PH4DKNJJLC"
click at [1068, 646] on span "NEXT" at bounding box center [1077, 643] width 34 height 44
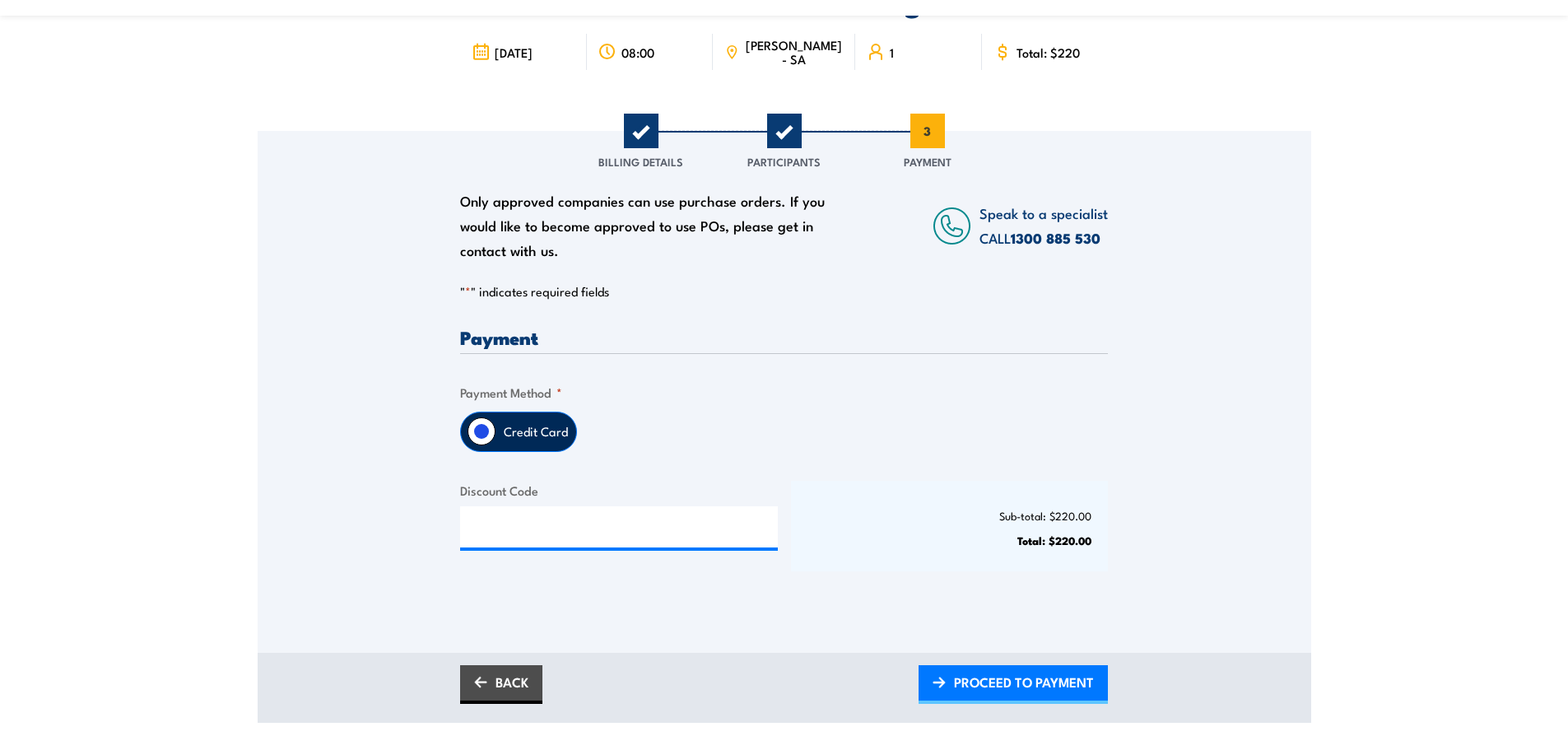
scroll to position [160, 0]
